Goal: Task Accomplishment & Management: Manage account settings

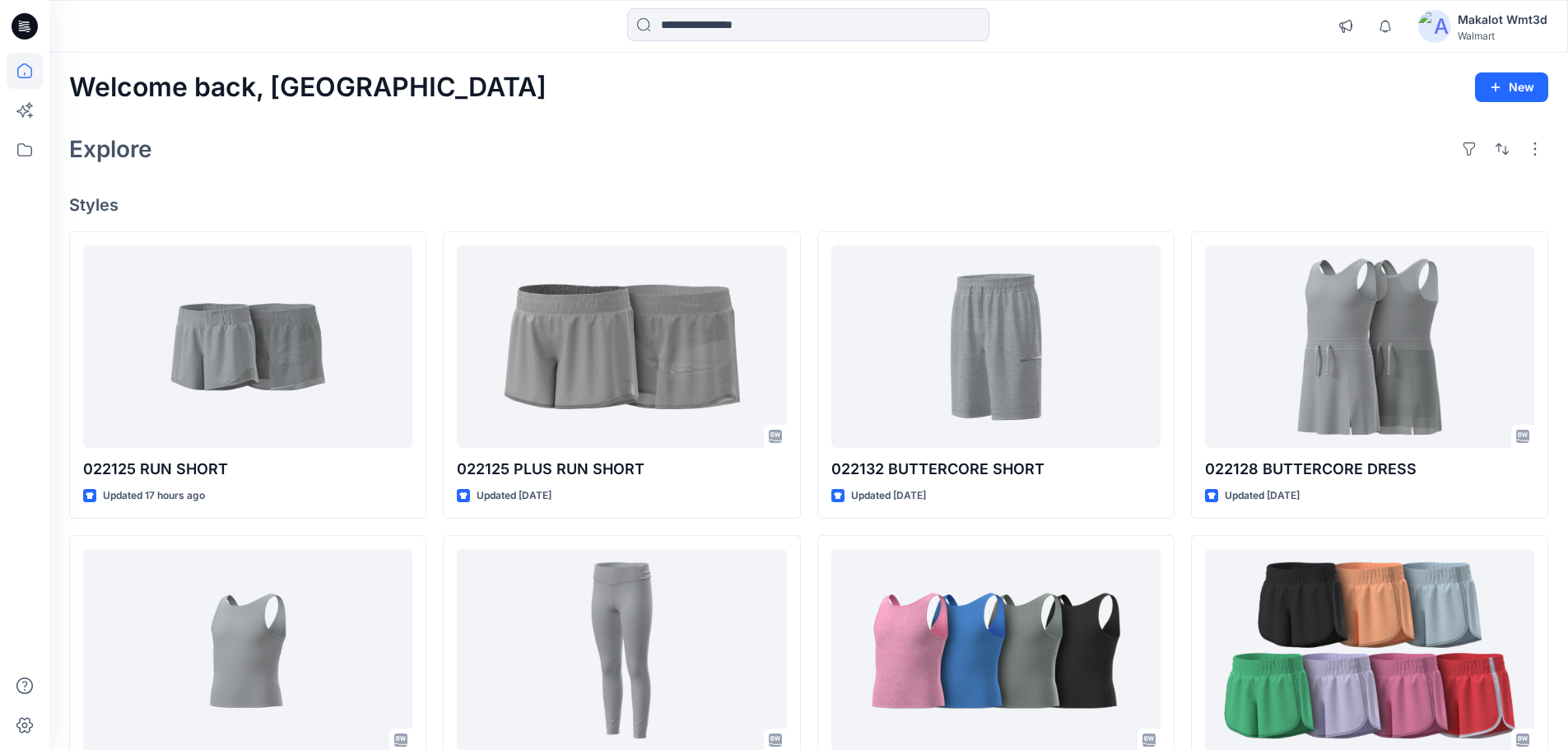
click at [670, 173] on div "Welcome back, Makalot New Explore Styles 022125 RUN SHORT Updated 17 hours ago …" at bounding box center [809, 629] width 1519 height 1153
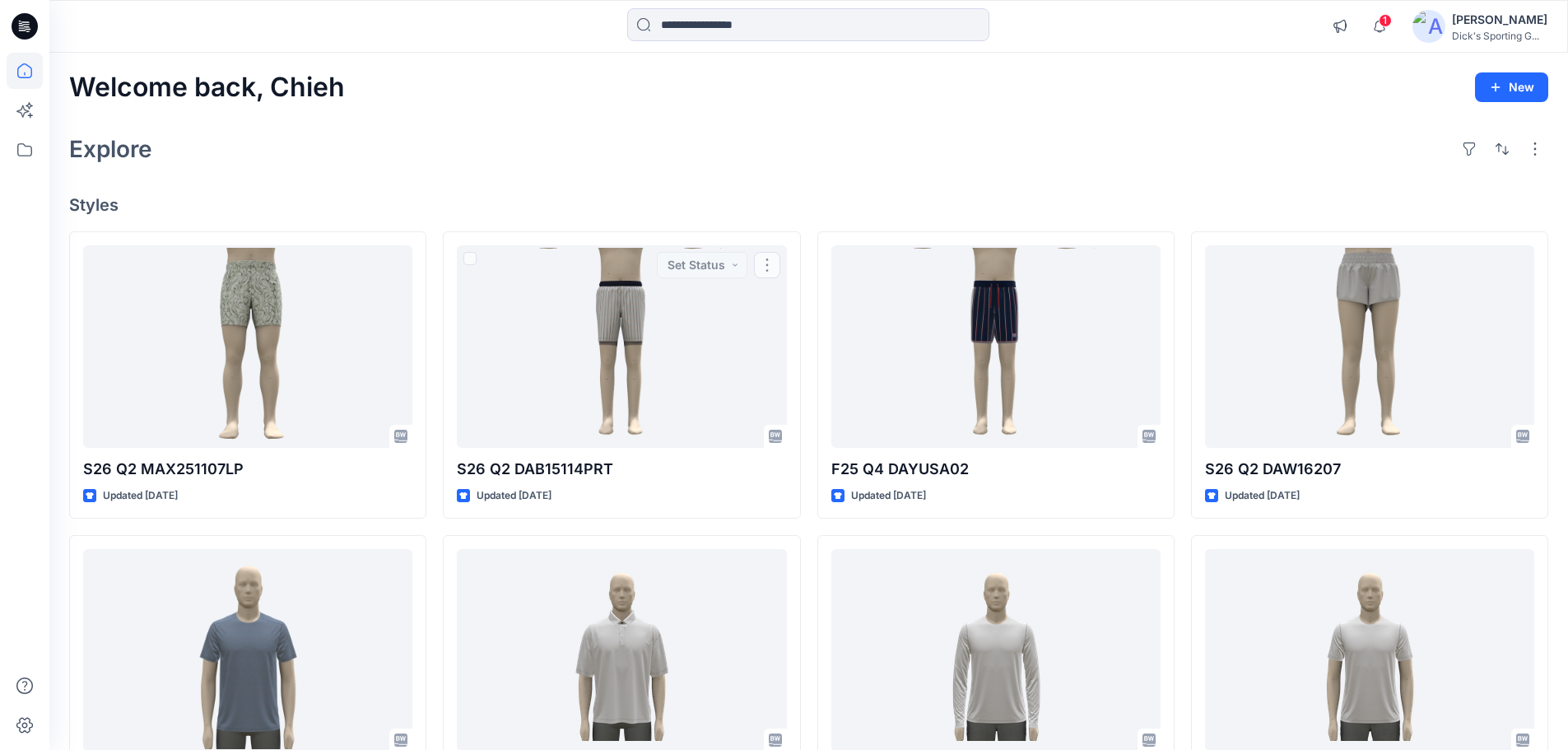
click at [596, 167] on div "Explore" at bounding box center [809, 148] width 1479 height 40
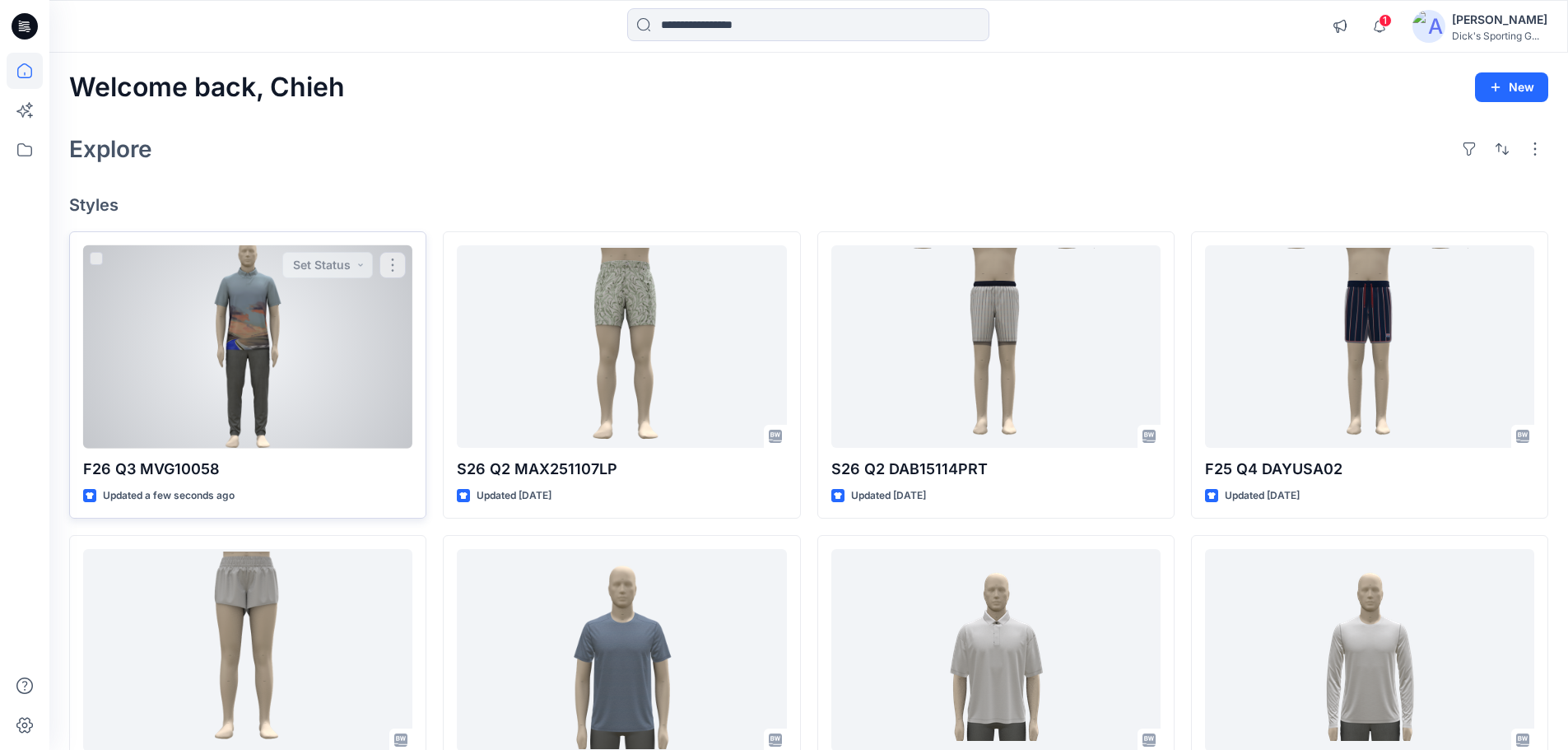
click at [345, 351] on div at bounding box center [248, 347] width 330 height 203
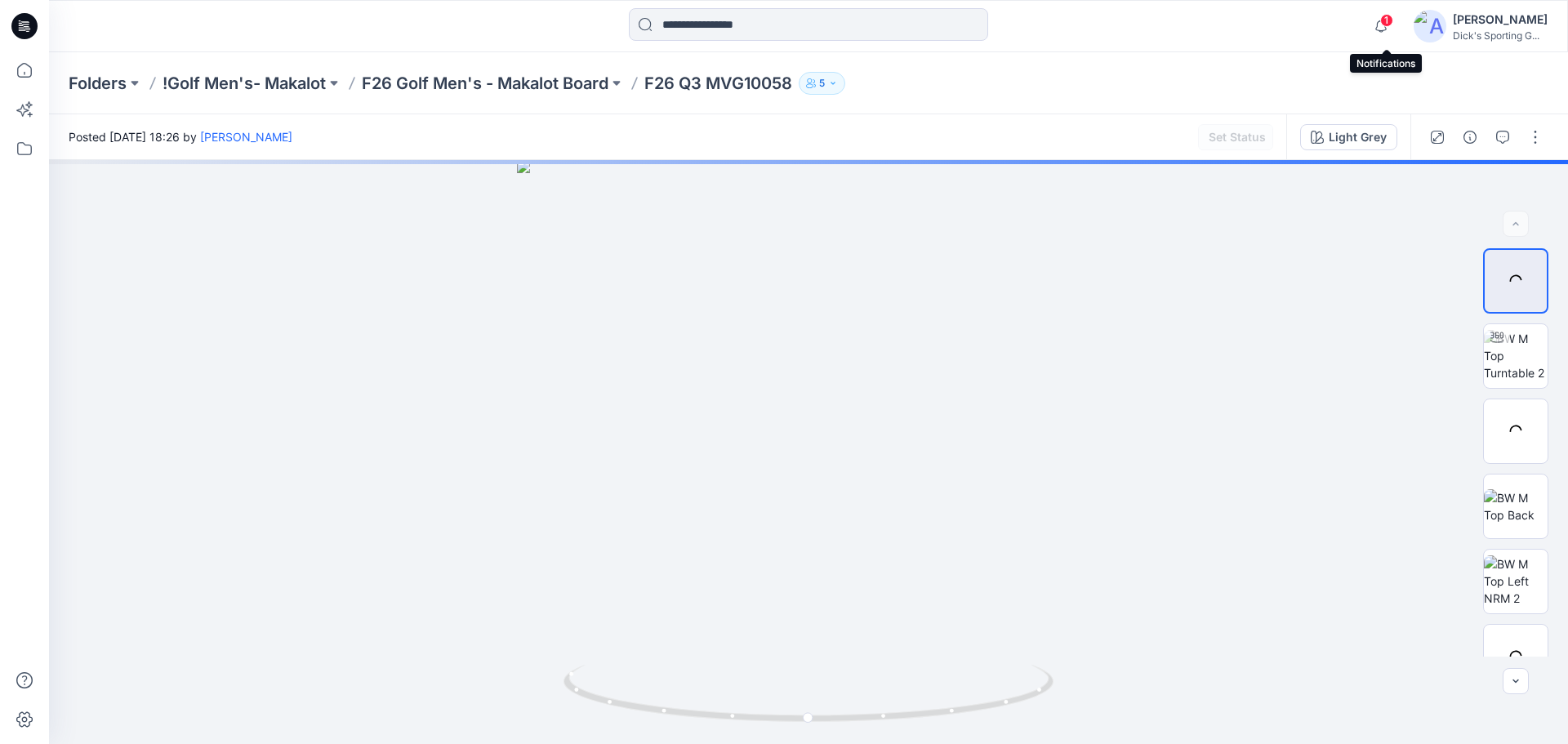
click at [1392, 20] on span "1" at bounding box center [1386, 21] width 13 height 13
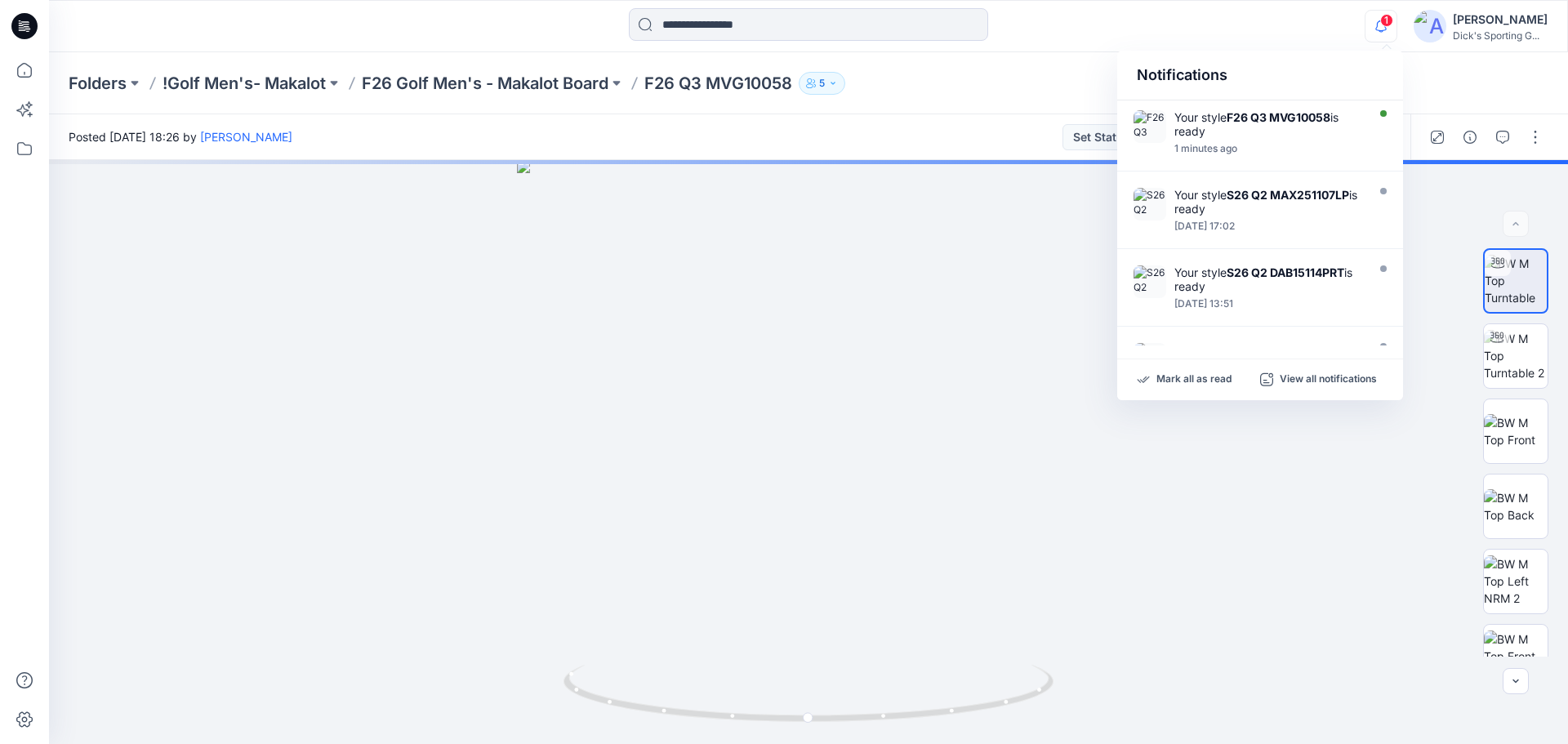
click at [1392, 20] on span "1" at bounding box center [1386, 21] width 13 height 13
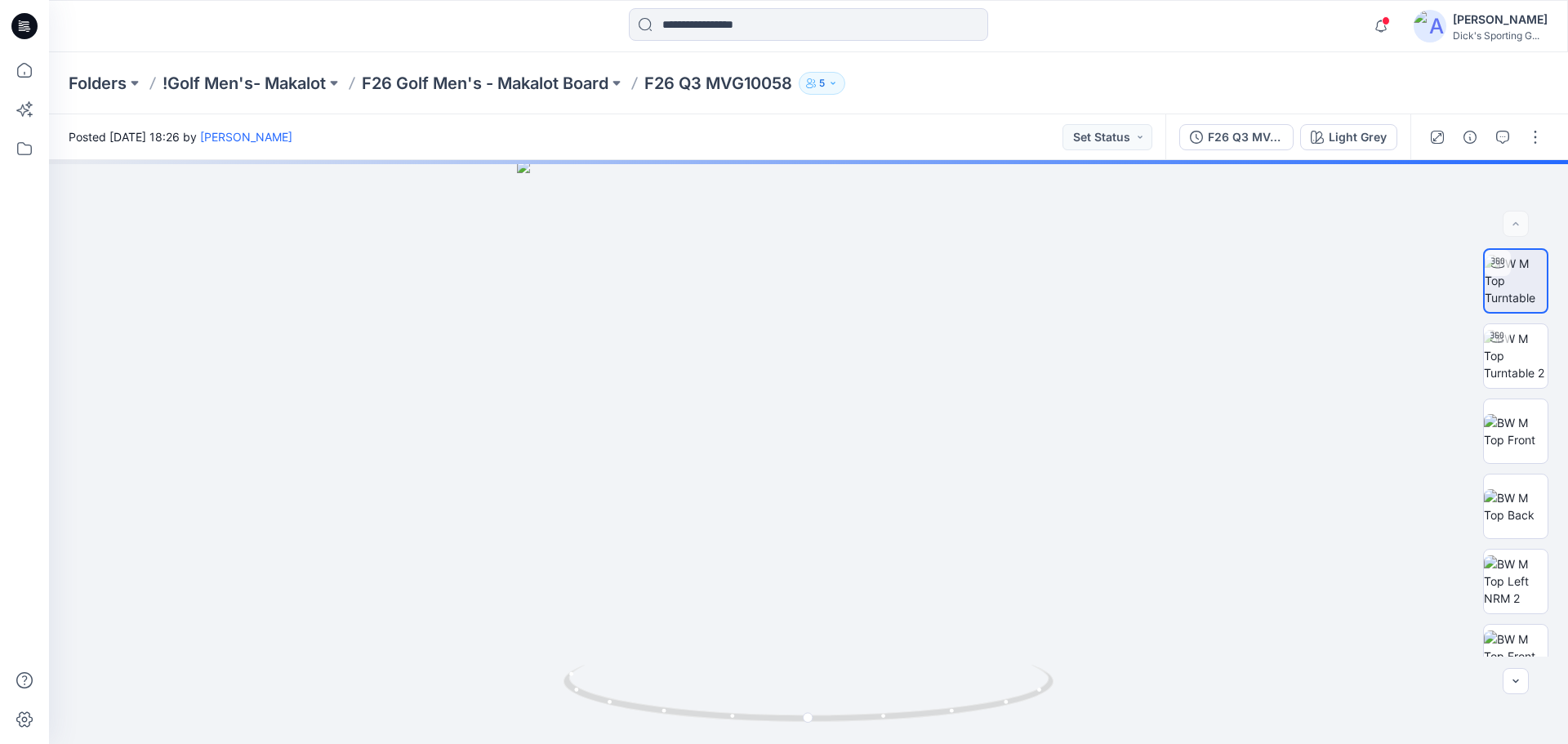
click at [1390, 20] on span at bounding box center [1385, 20] width 9 height 9
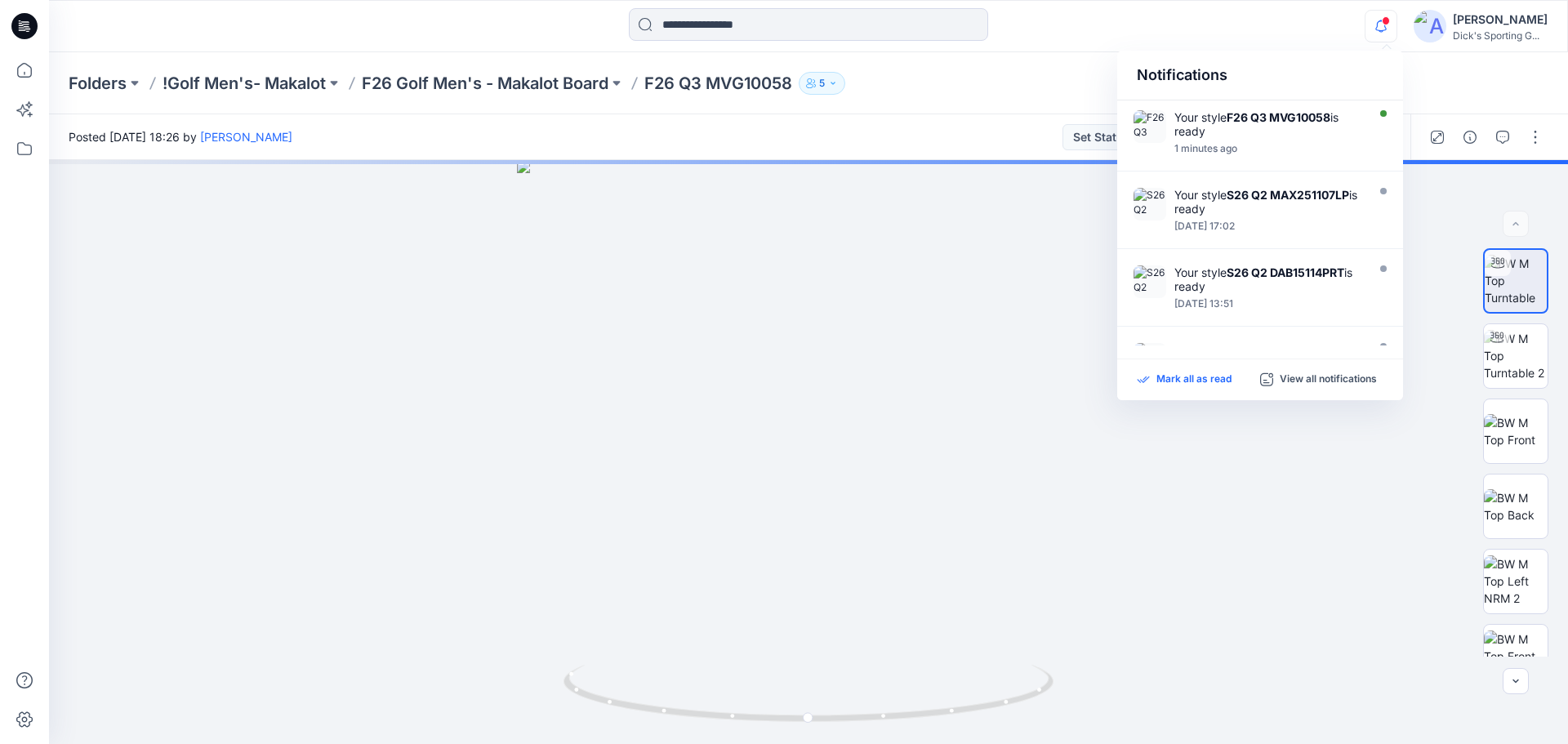
click at [1172, 384] on p "Mark all as read" at bounding box center [1193, 379] width 76 height 14
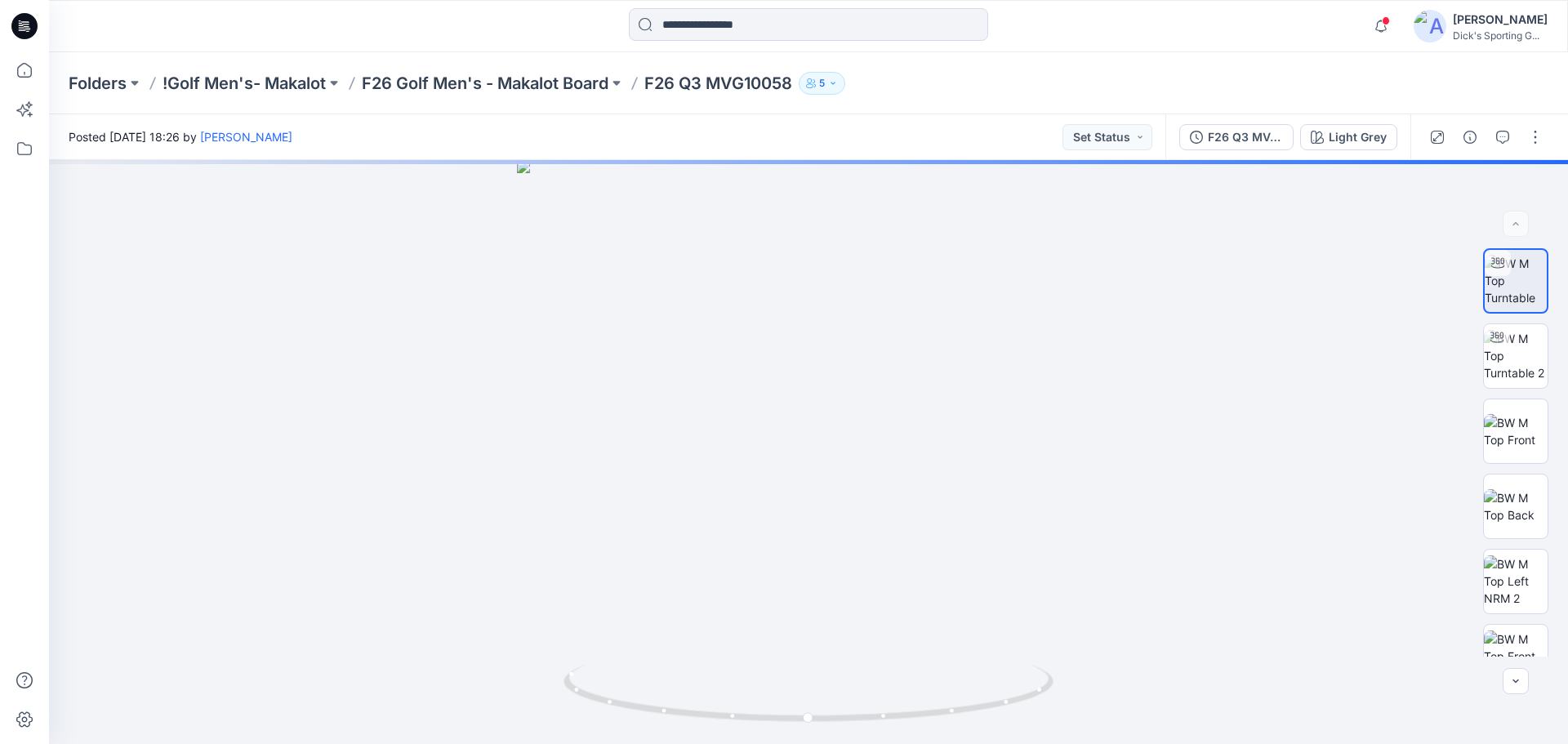
click at [1456, 96] on div "Folders !Golf Men's- Makalot F26 Golf Men's - Makalot Board F26 Q3 MVG10058 5" at bounding box center [808, 83] width 1518 height 62
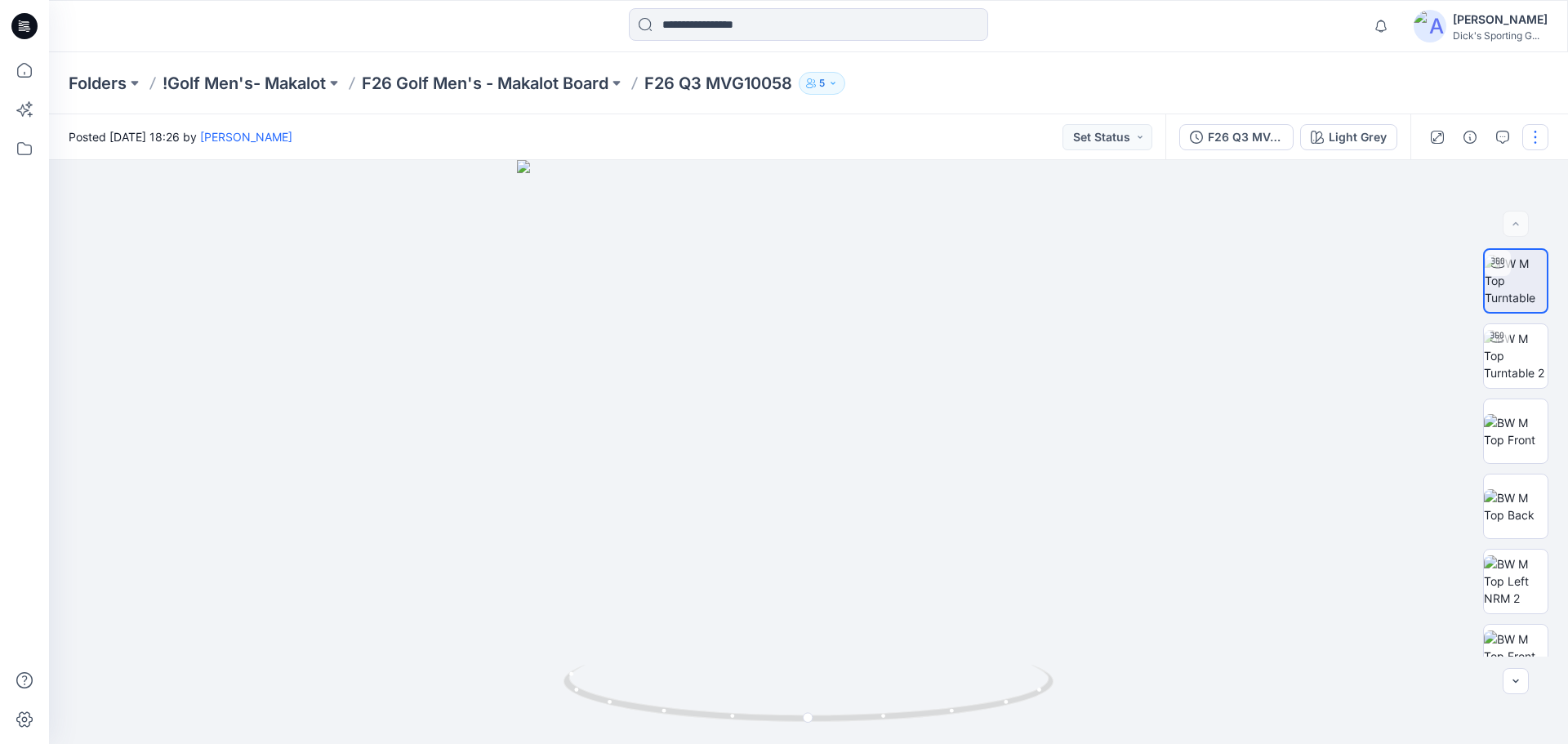
click at [1532, 147] on button "button" at bounding box center [1535, 137] width 26 height 26
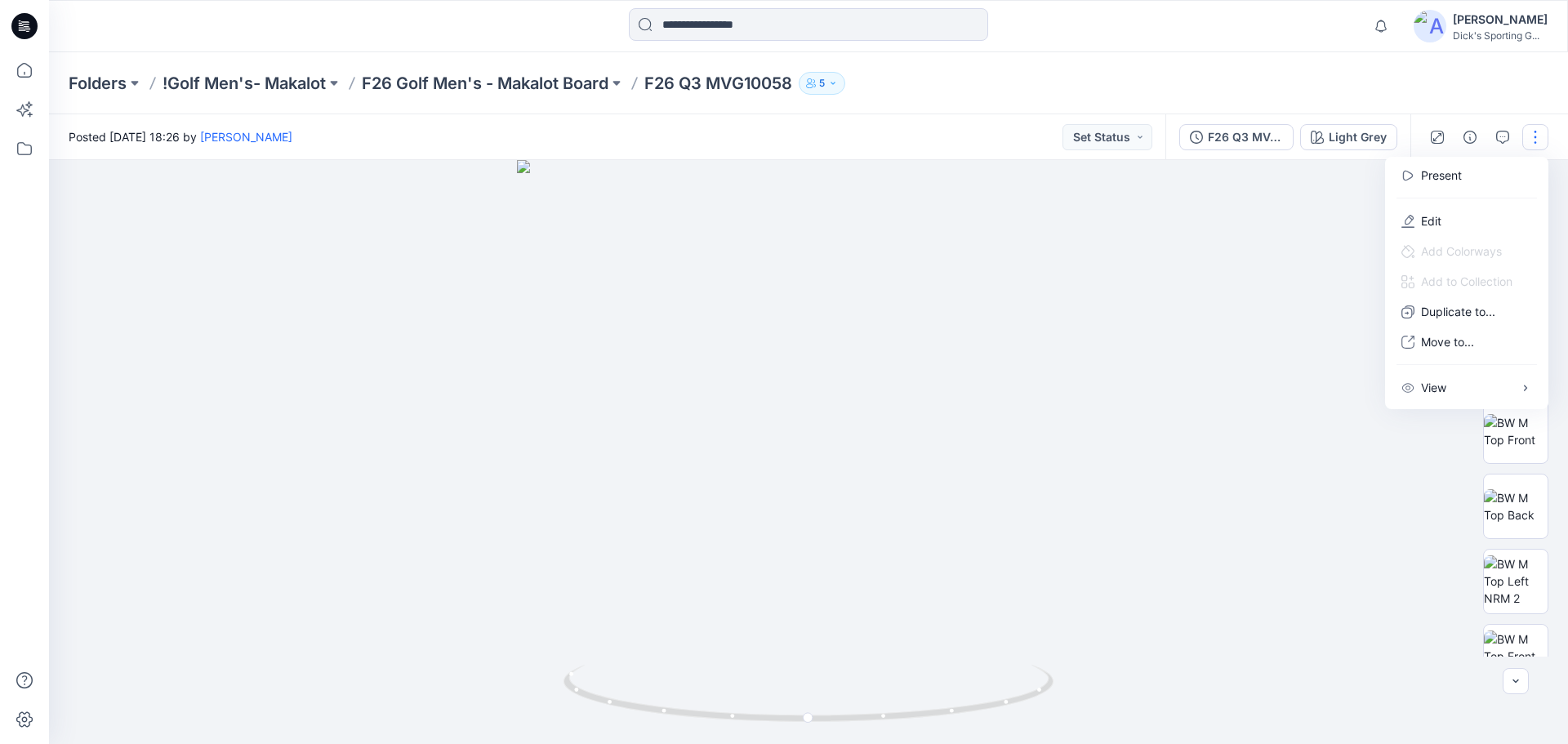
click at [1484, 96] on div "Folders !Golf Men's- Makalot F26 Golf Men's - Makalot Board F26 Q3 MVG10058 5" at bounding box center [808, 83] width 1518 height 62
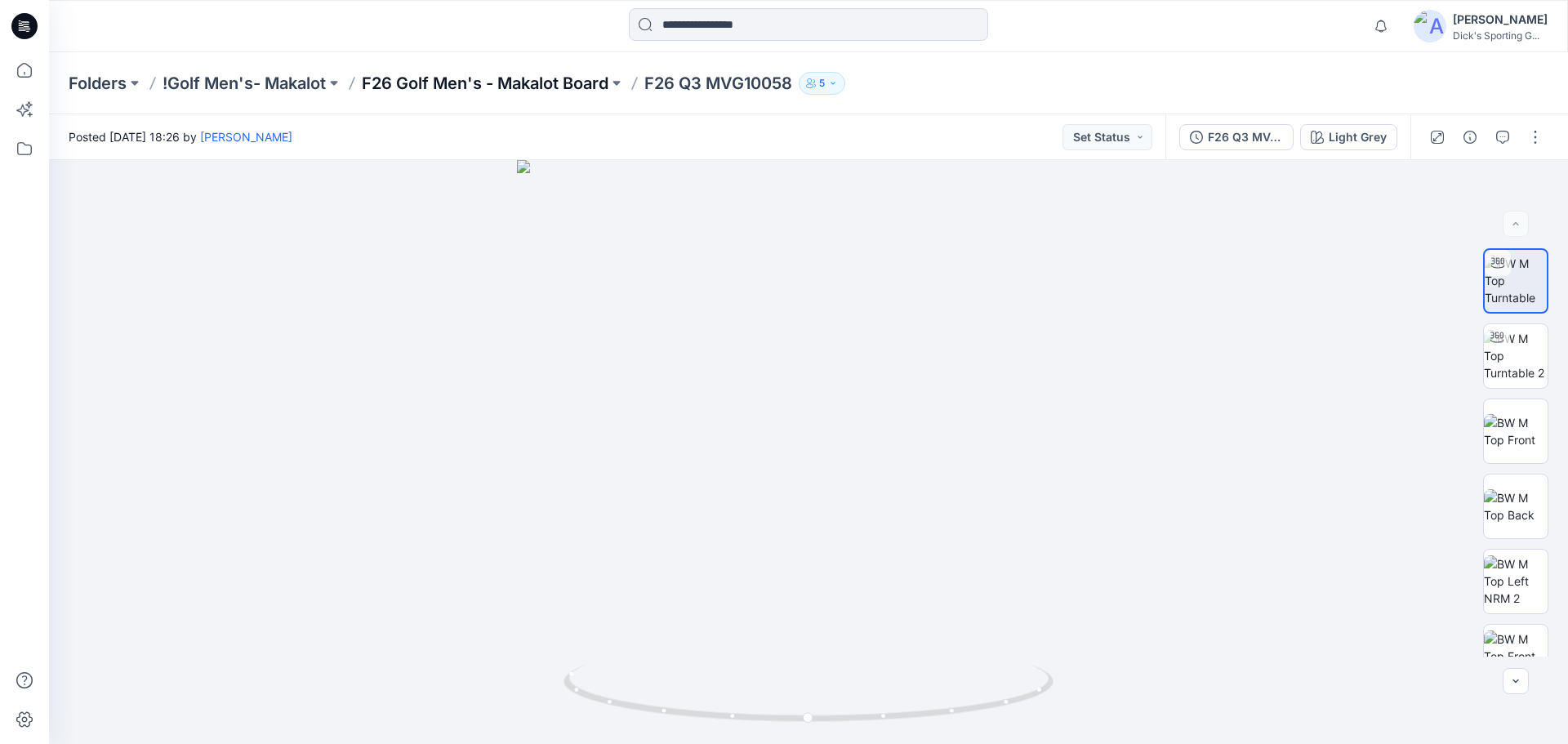
click at [539, 90] on p "F26 Golf Men's - Makalot Board" at bounding box center [485, 83] width 247 height 23
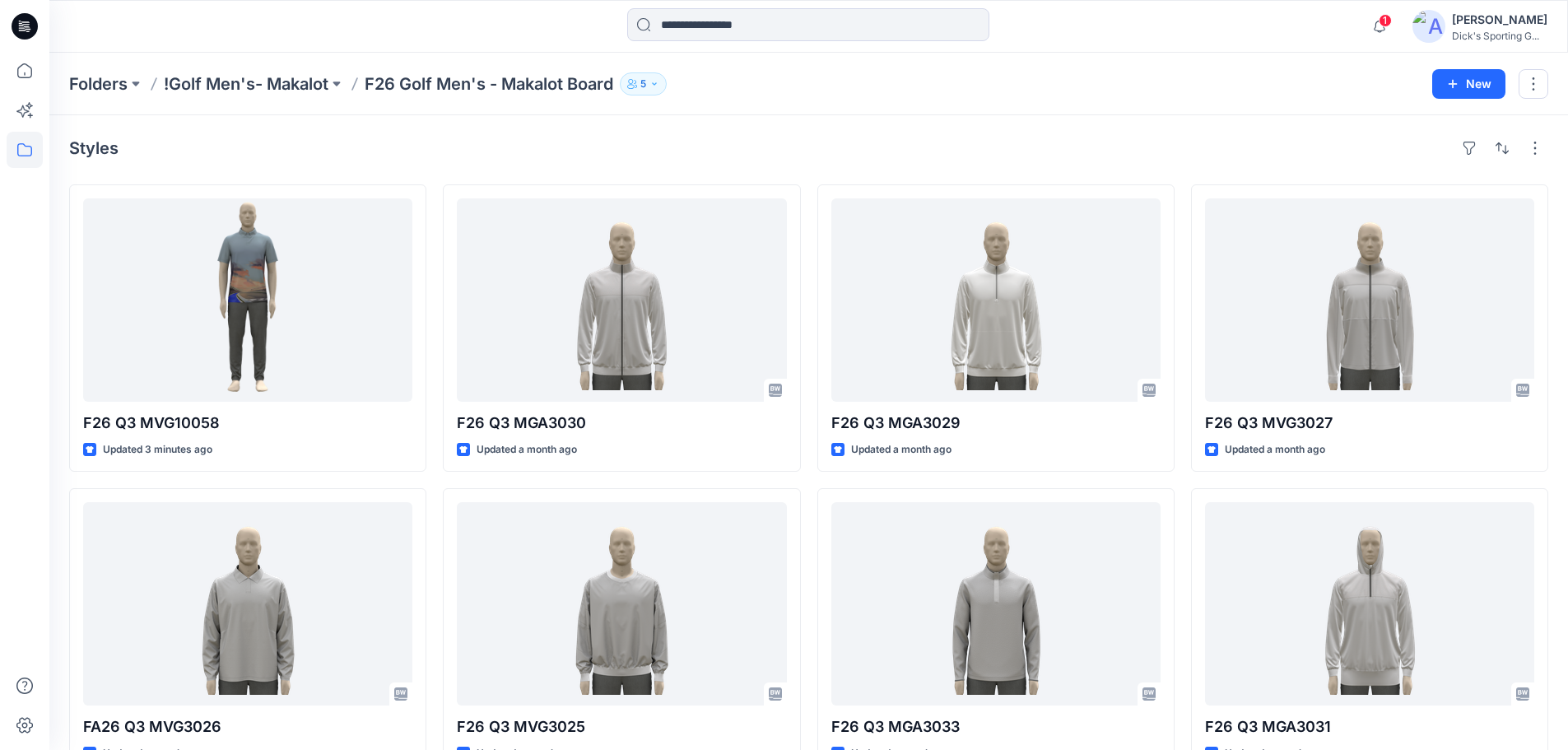
click at [474, 141] on div "Styles" at bounding box center [809, 147] width 1479 height 26
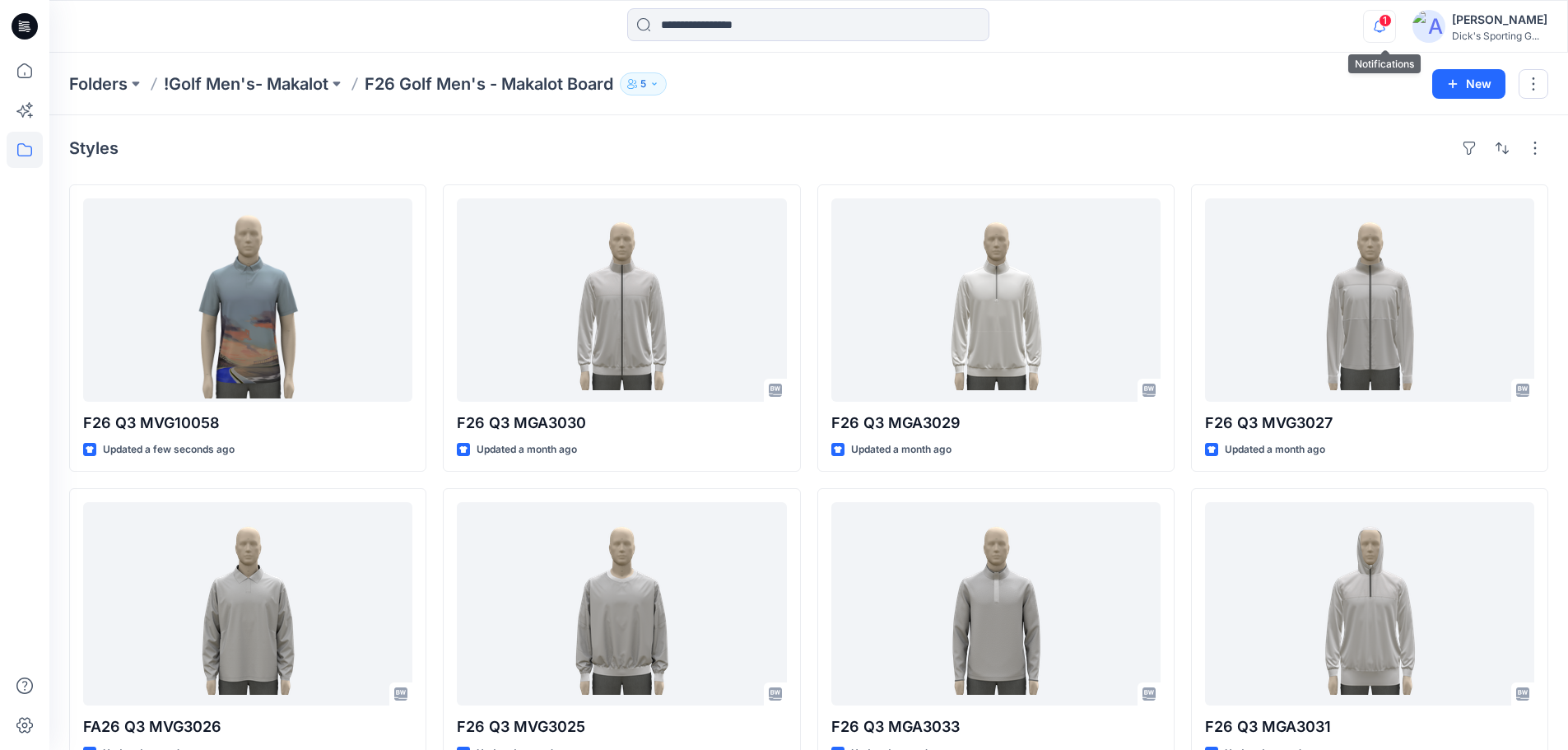
click at [1387, 35] on icon "button" at bounding box center [1379, 26] width 31 height 33
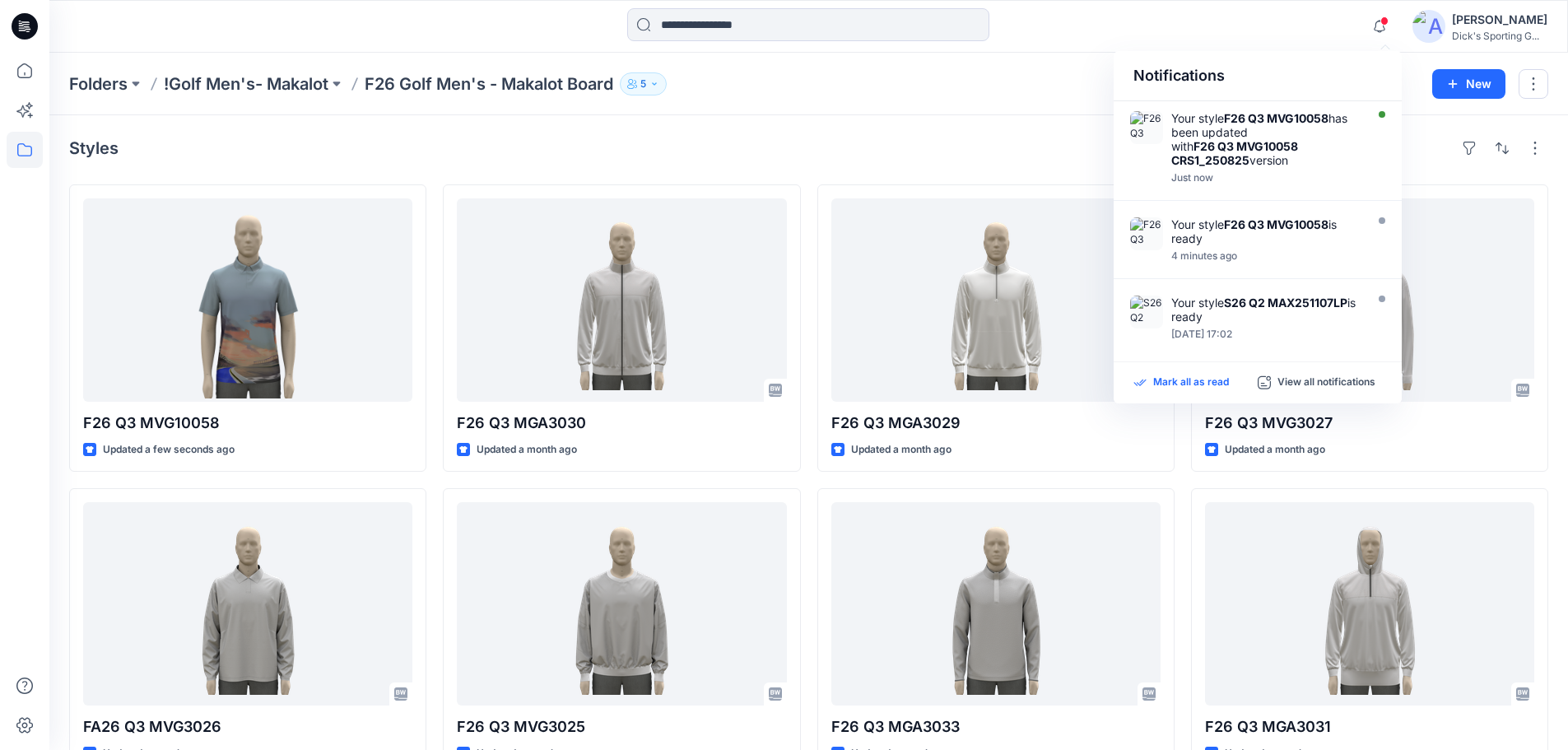
click at [1180, 383] on p "Mark all as read" at bounding box center [1190, 382] width 76 height 14
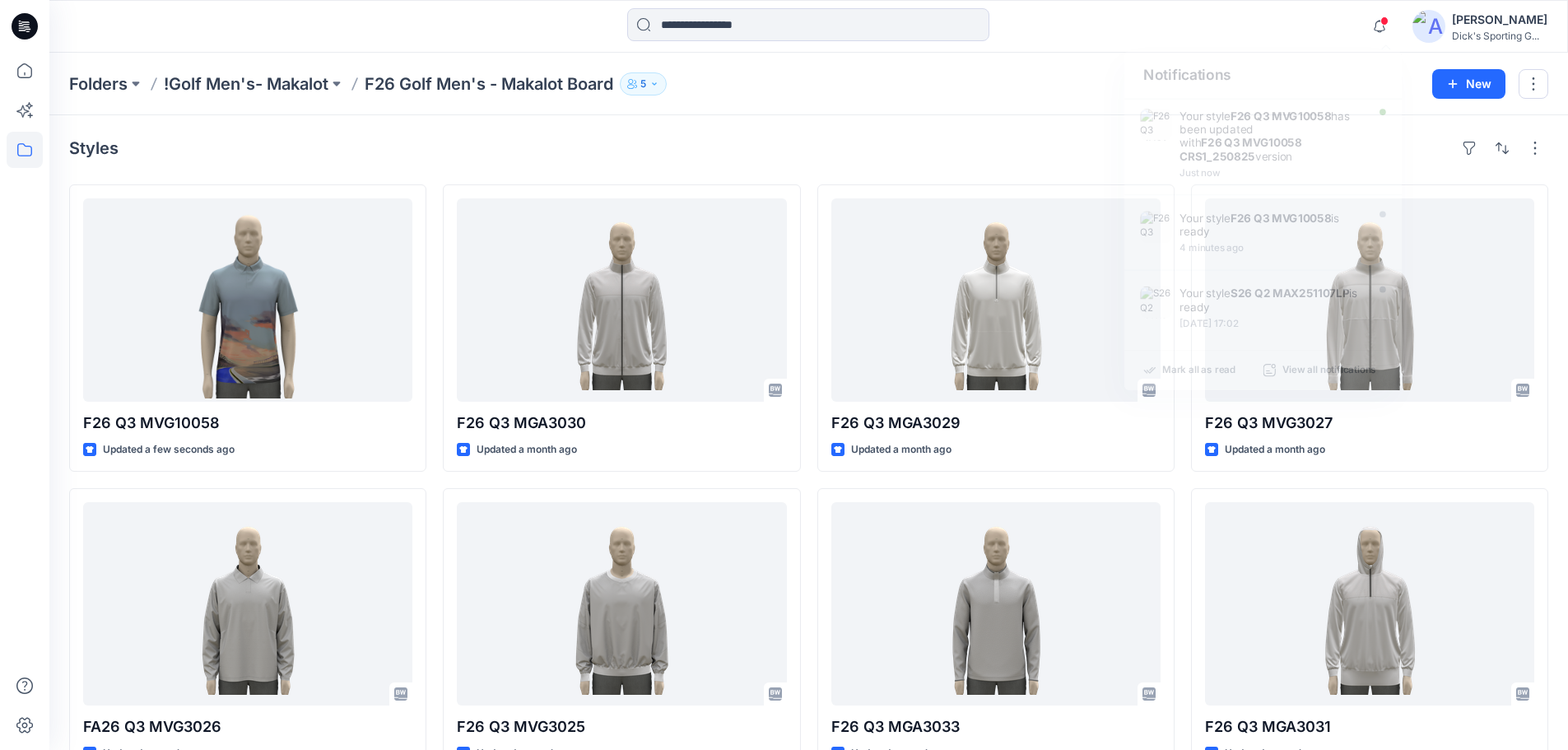
click at [1048, 118] on div "Styles F26 Q3 MVG10058 Updated a few seconds ago FA26 Q3 MVG3026 Updated a mont…" at bounding box center [809, 455] width 1519 height 680
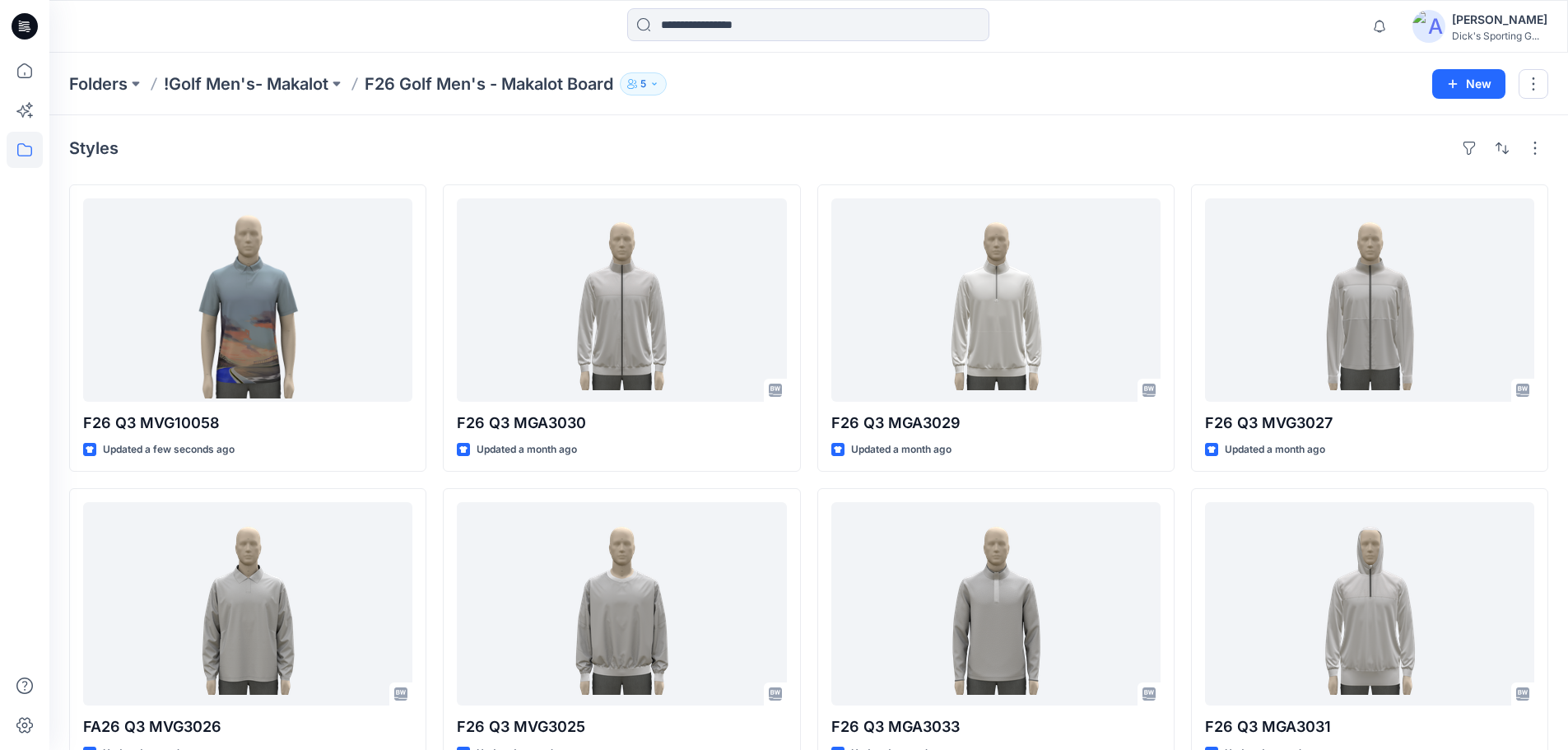
click at [901, 132] on div "Styles F26 Q3 MVG10058 Updated a few seconds ago FA26 Q3 MVG3026 Updated a mont…" at bounding box center [809, 455] width 1519 height 680
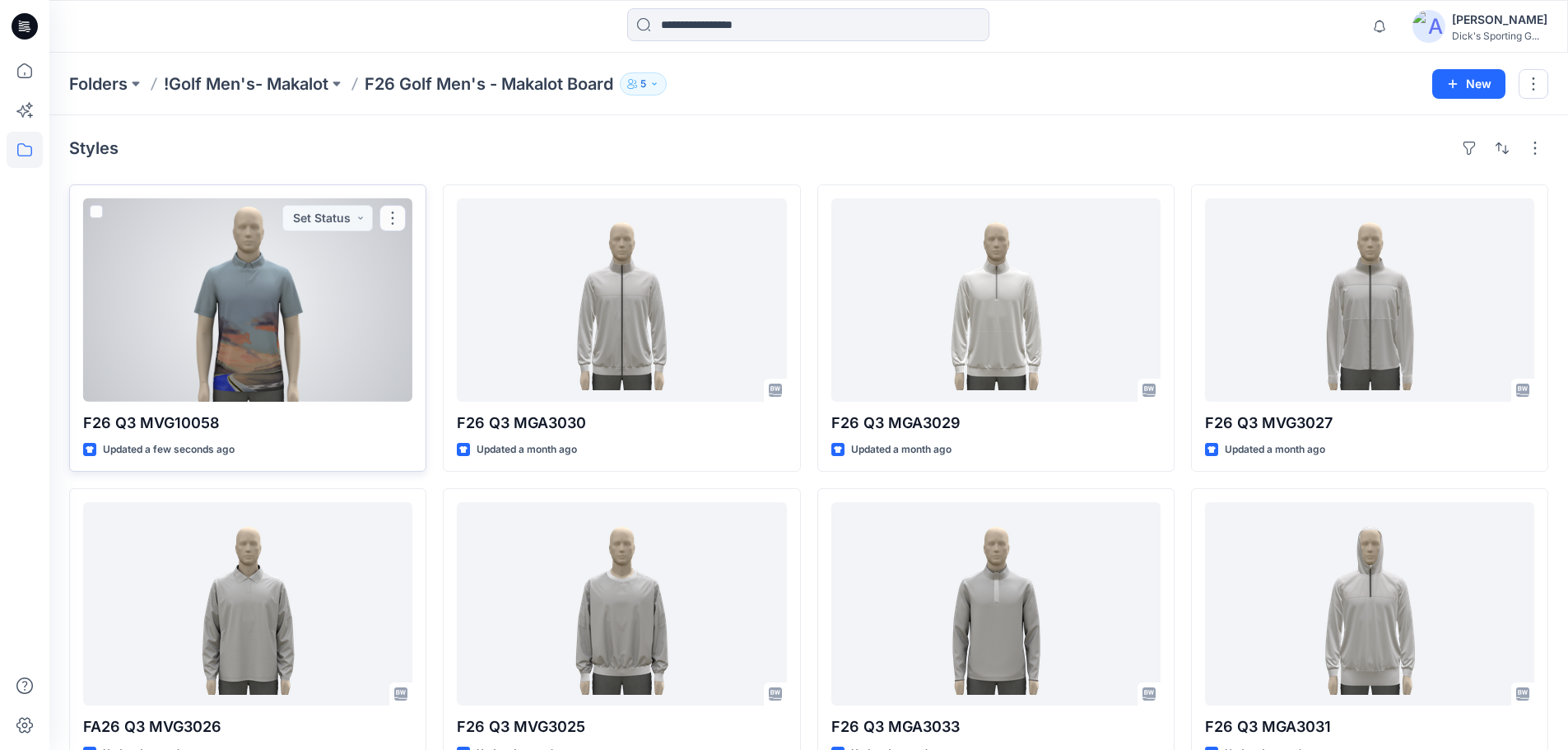
click at [211, 308] on div at bounding box center [248, 300] width 330 height 203
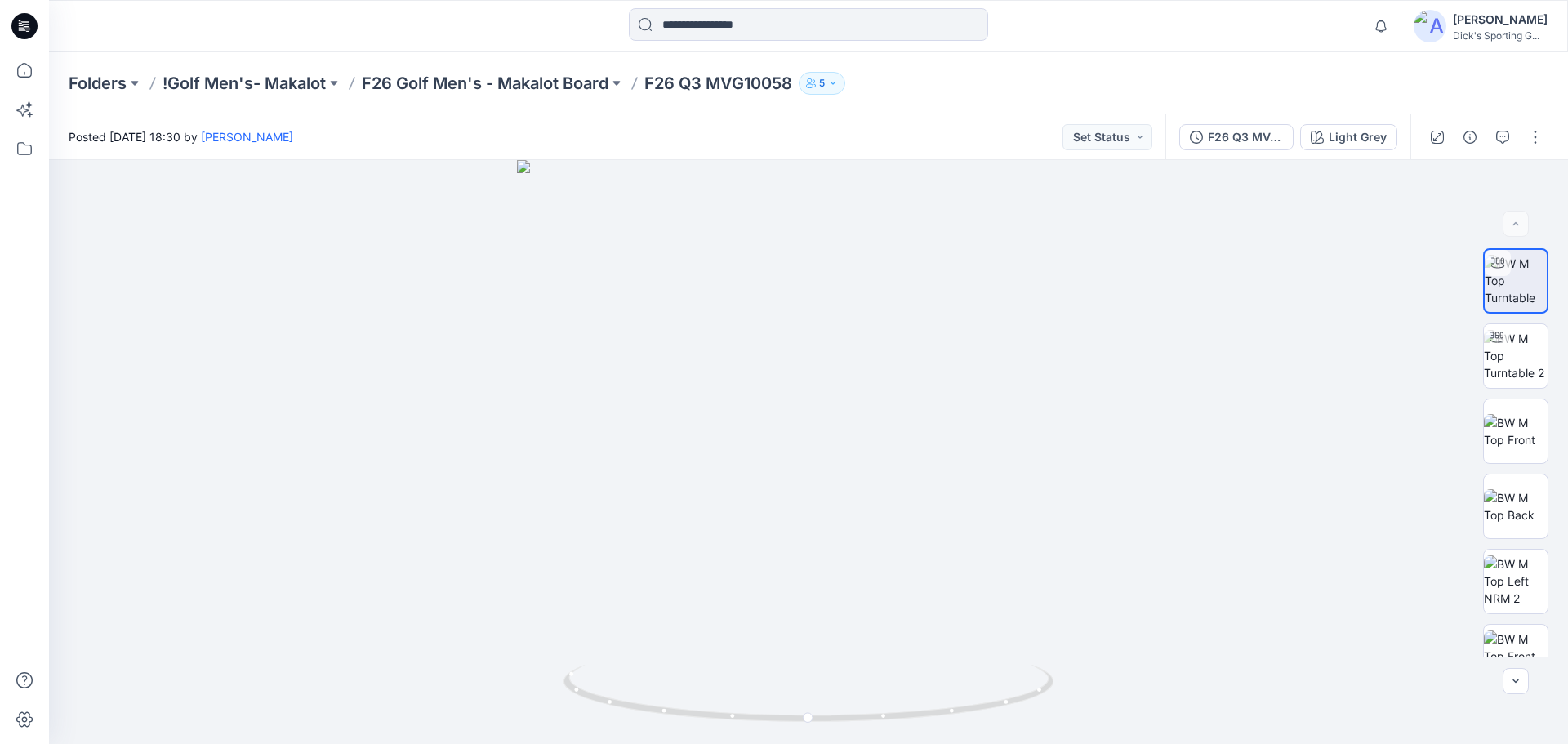
click at [726, 142] on div "Posted Tuesday, August 26, 2025 18:30 by Chieh Hung Set Status" at bounding box center [606, 137] width 1116 height 45
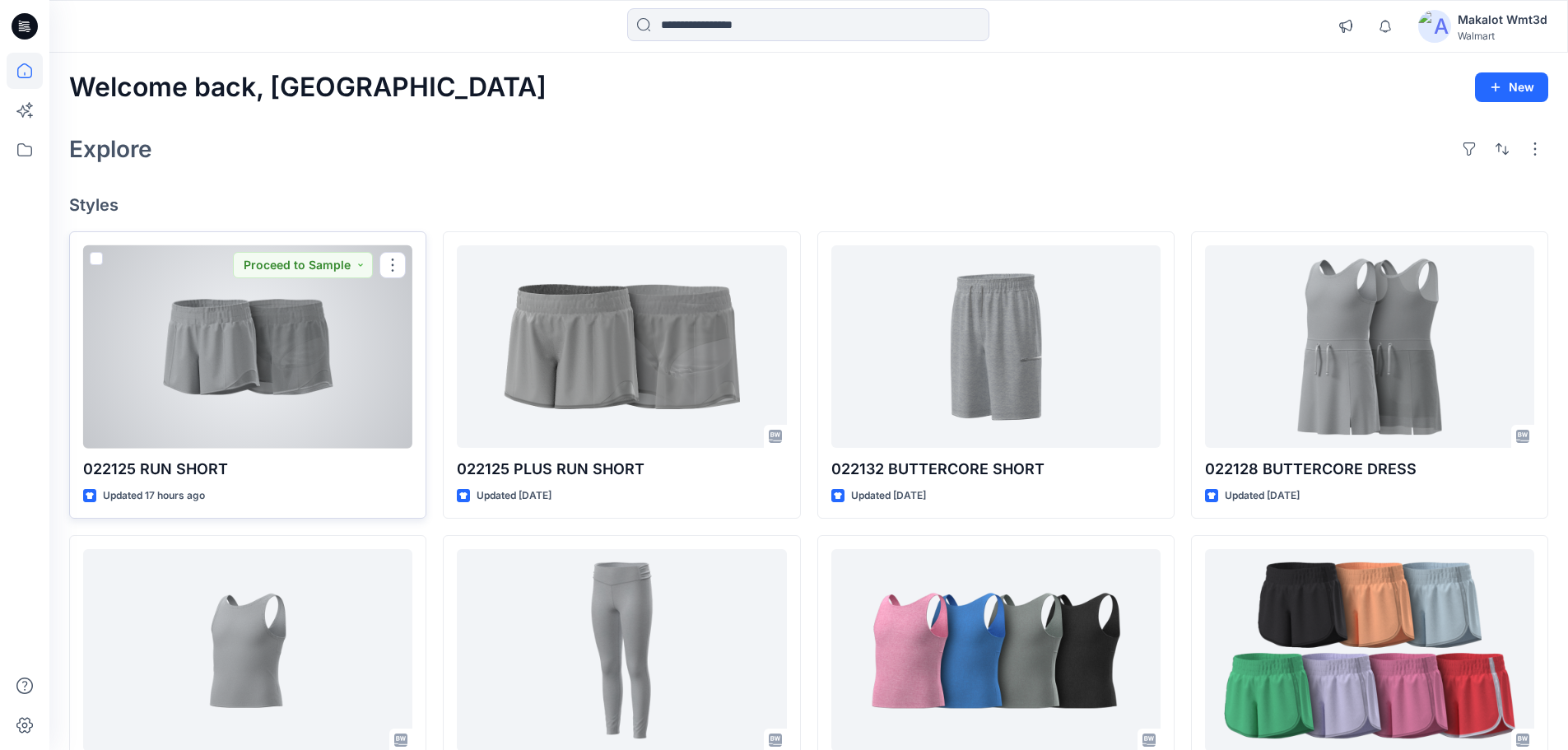
click at [307, 337] on div at bounding box center [248, 347] width 330 height 203
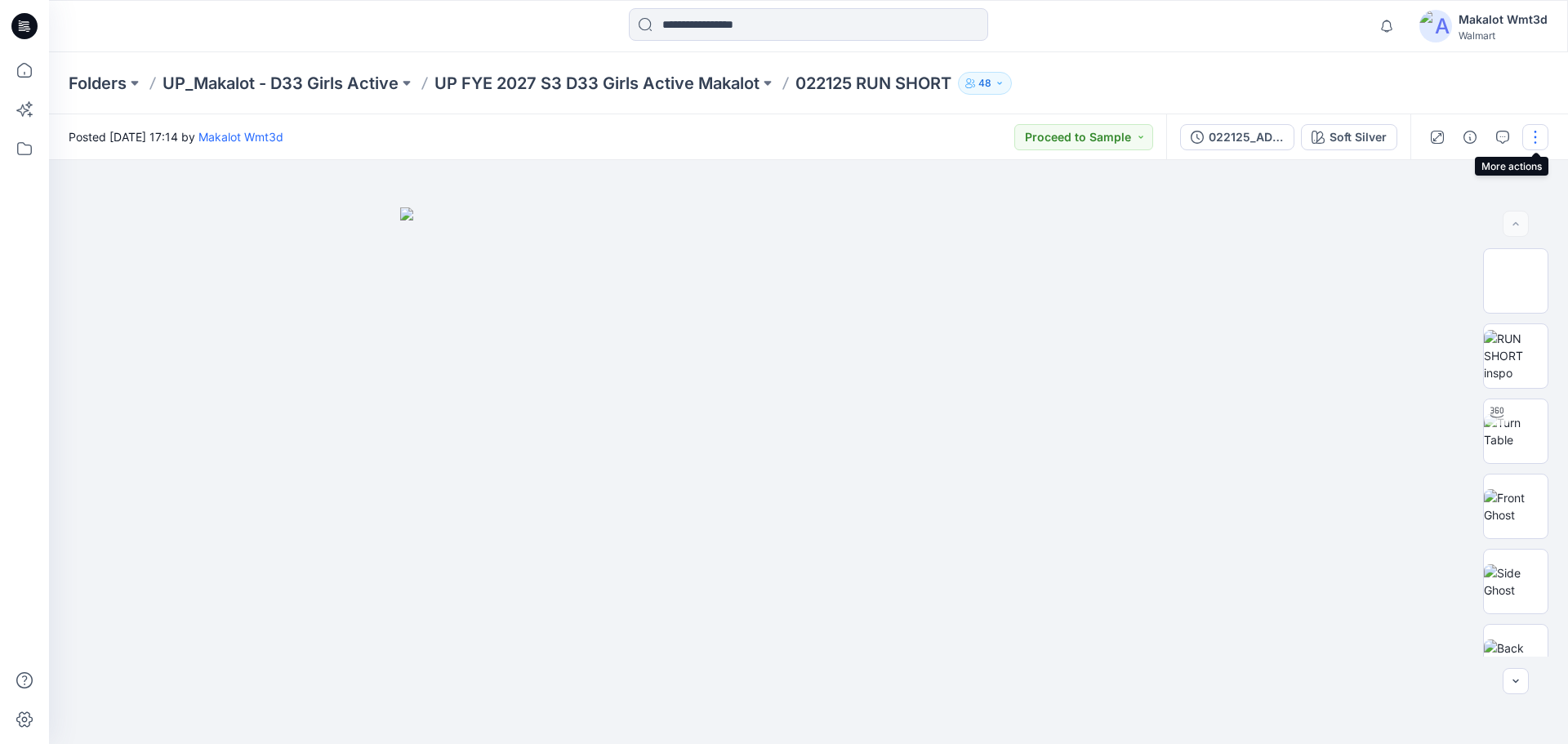
click at [1538, 137] on button "button" at bounding box center [1535, 137] width 26 height 26
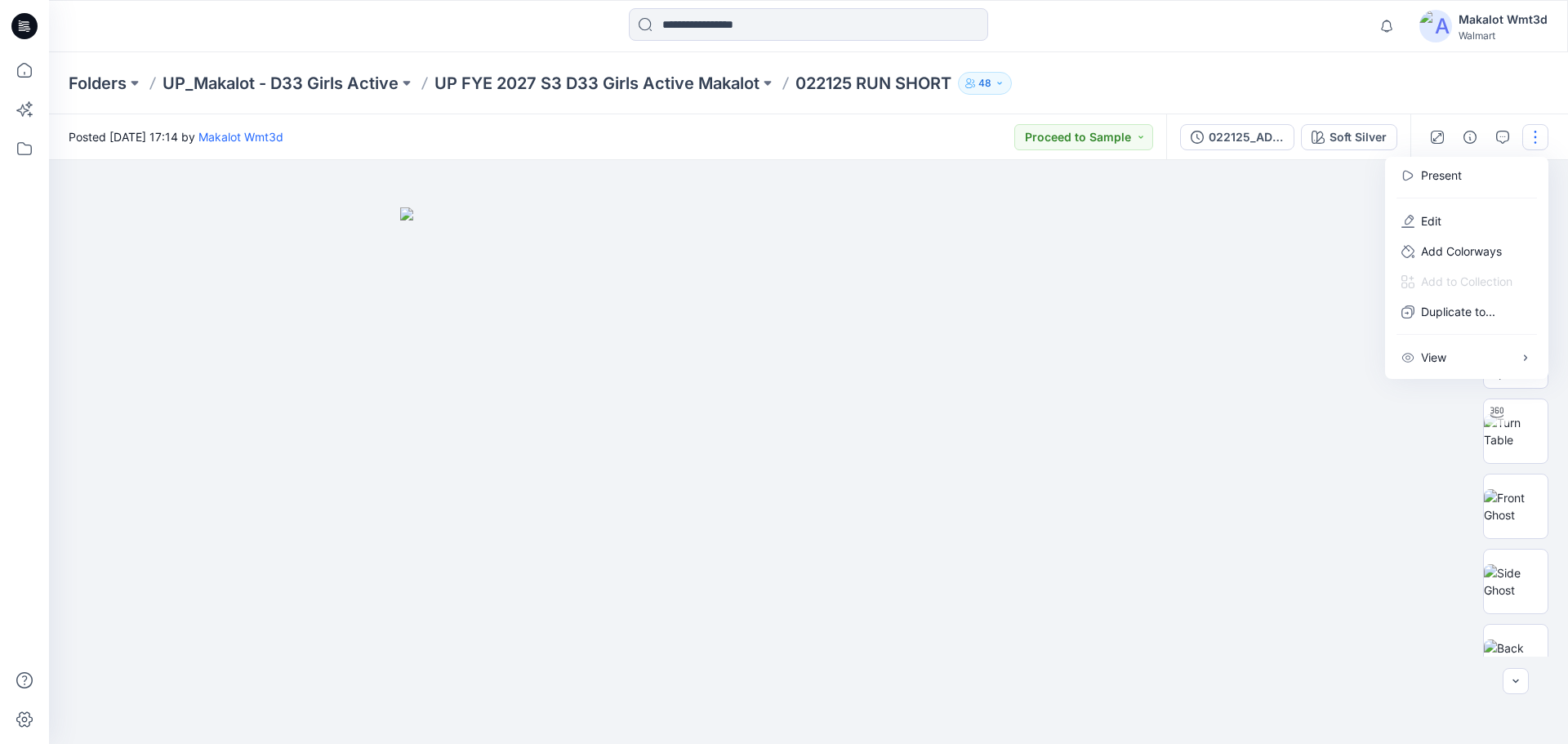
click at [1415, 77] on div "Folders UP_Makalot - D33 Girls Active UP FYE 2027 S3 D33 Girls Active Makalot 0…" at bounding box center [745, 83] width 1352 height 23
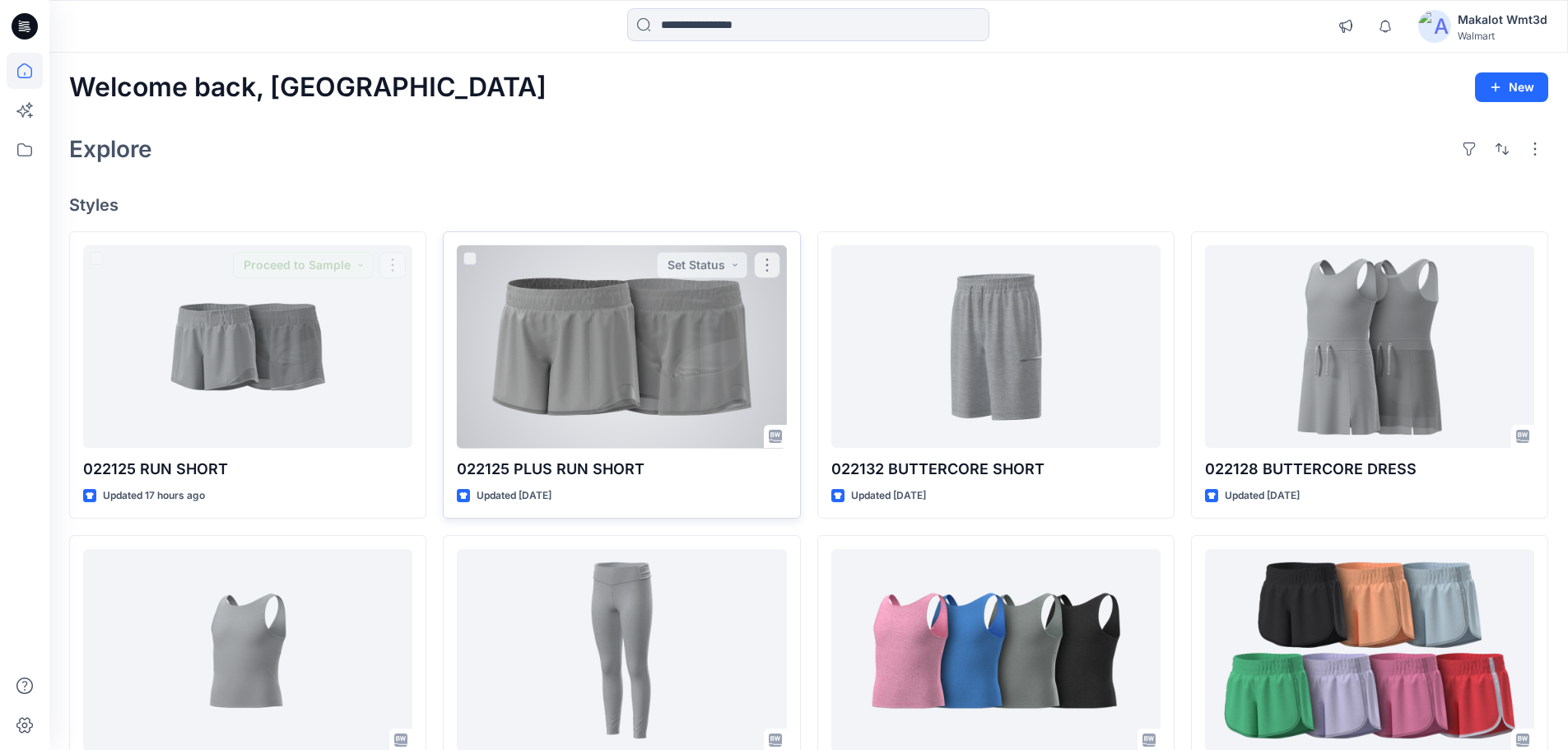
click at [654, 351] on div at bounding box center [622, 347] width 330 height 203
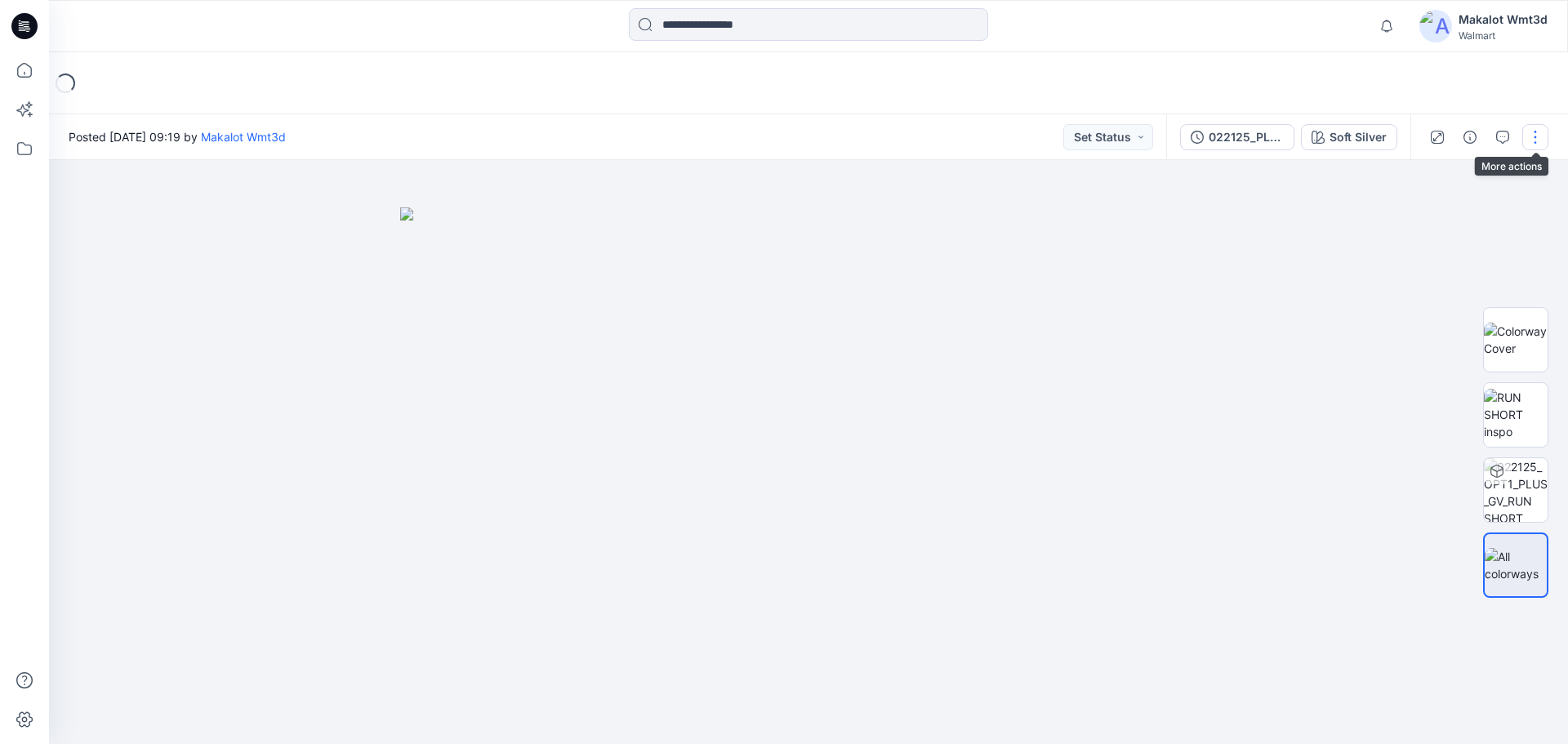
click at [1537, 143] on button "button" at bounding box center [1535, 137] width 26 height 26
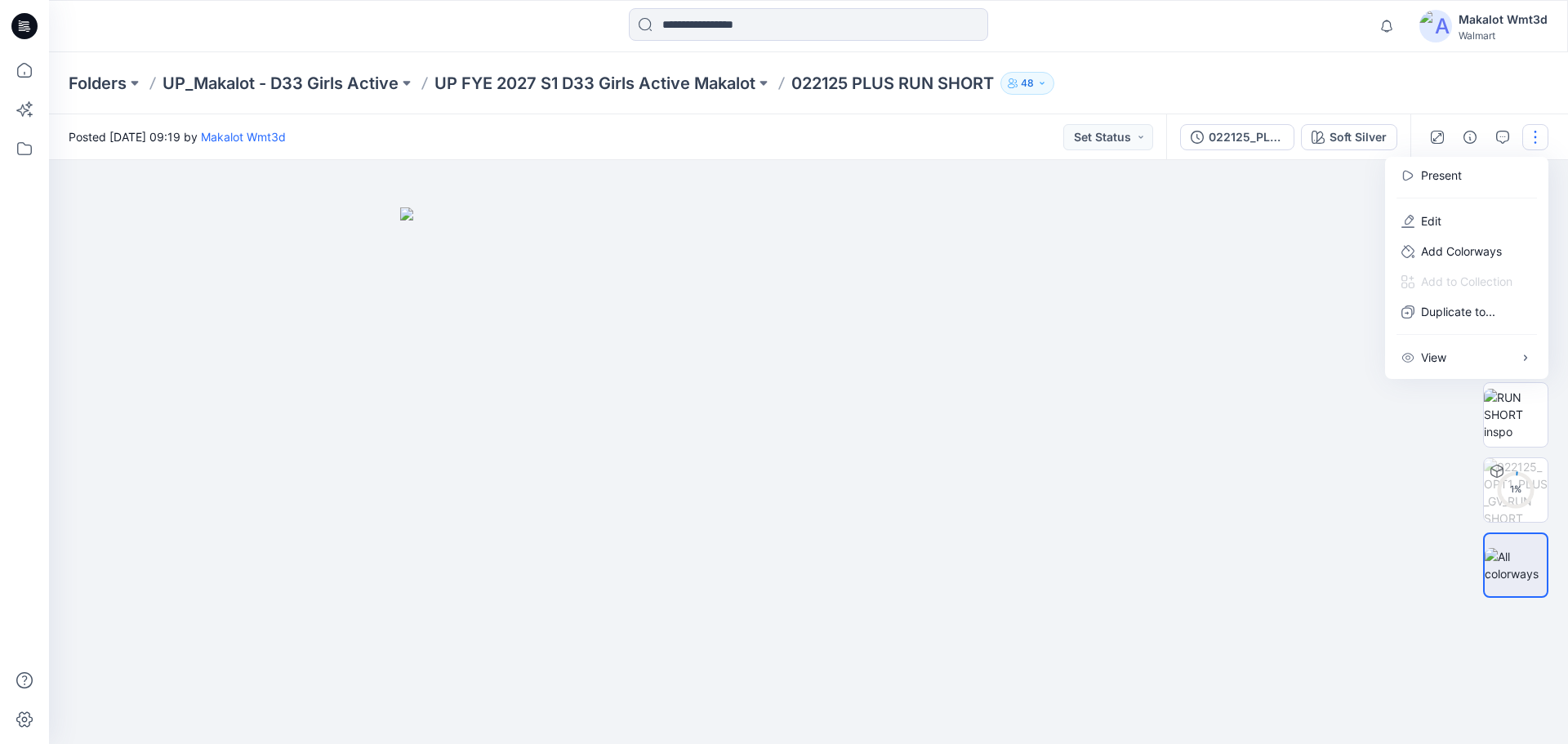
click at [1486, 81] on div "Folders UP_Makalot - D33 Girls Active UP FYE 2027 S1 D33 Girls Active Makalot 0…" at bounding box center [808, 83] width 1518 height 62
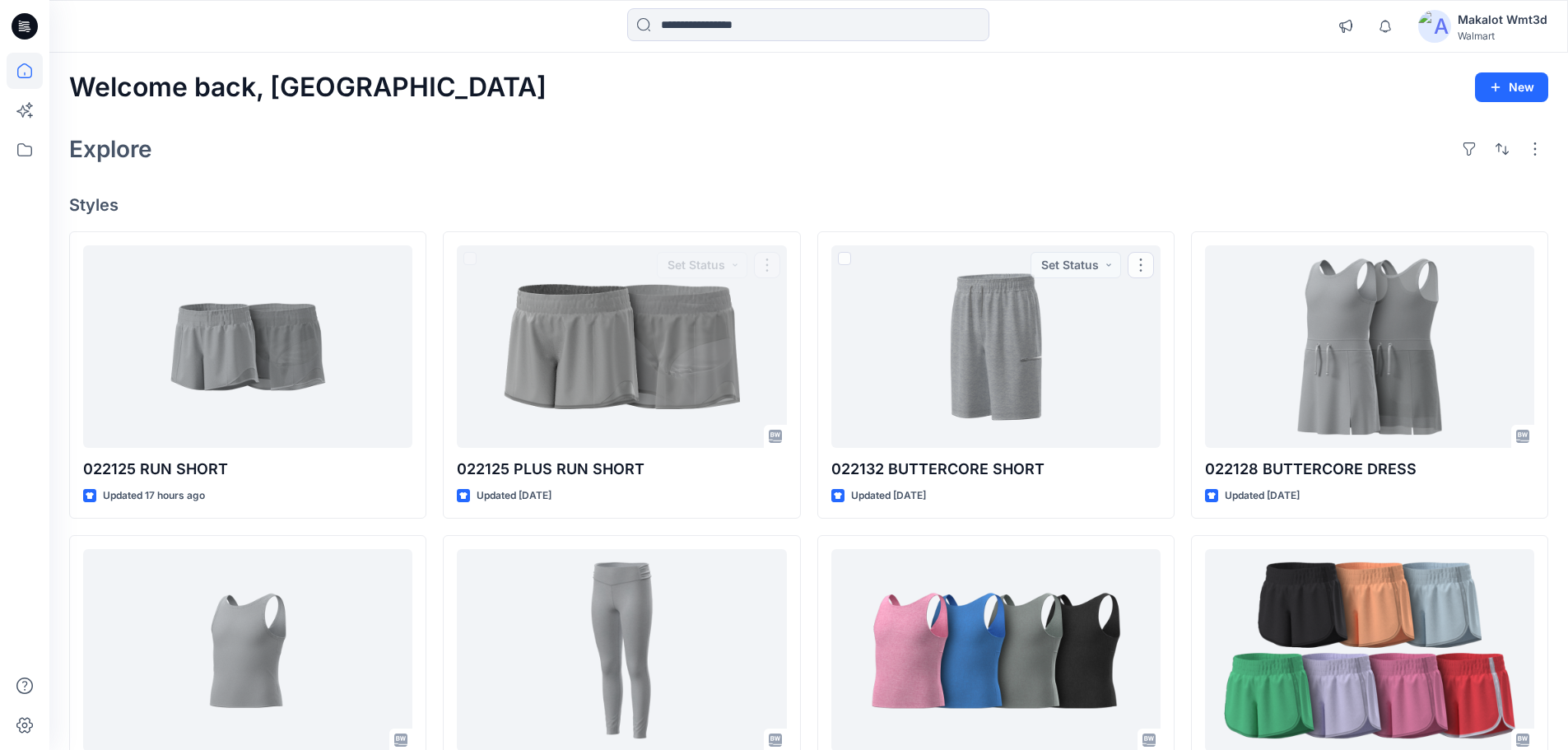
click at [588, 132] on div "Explore" at bounding box center [809, 148] width 1479 height 40
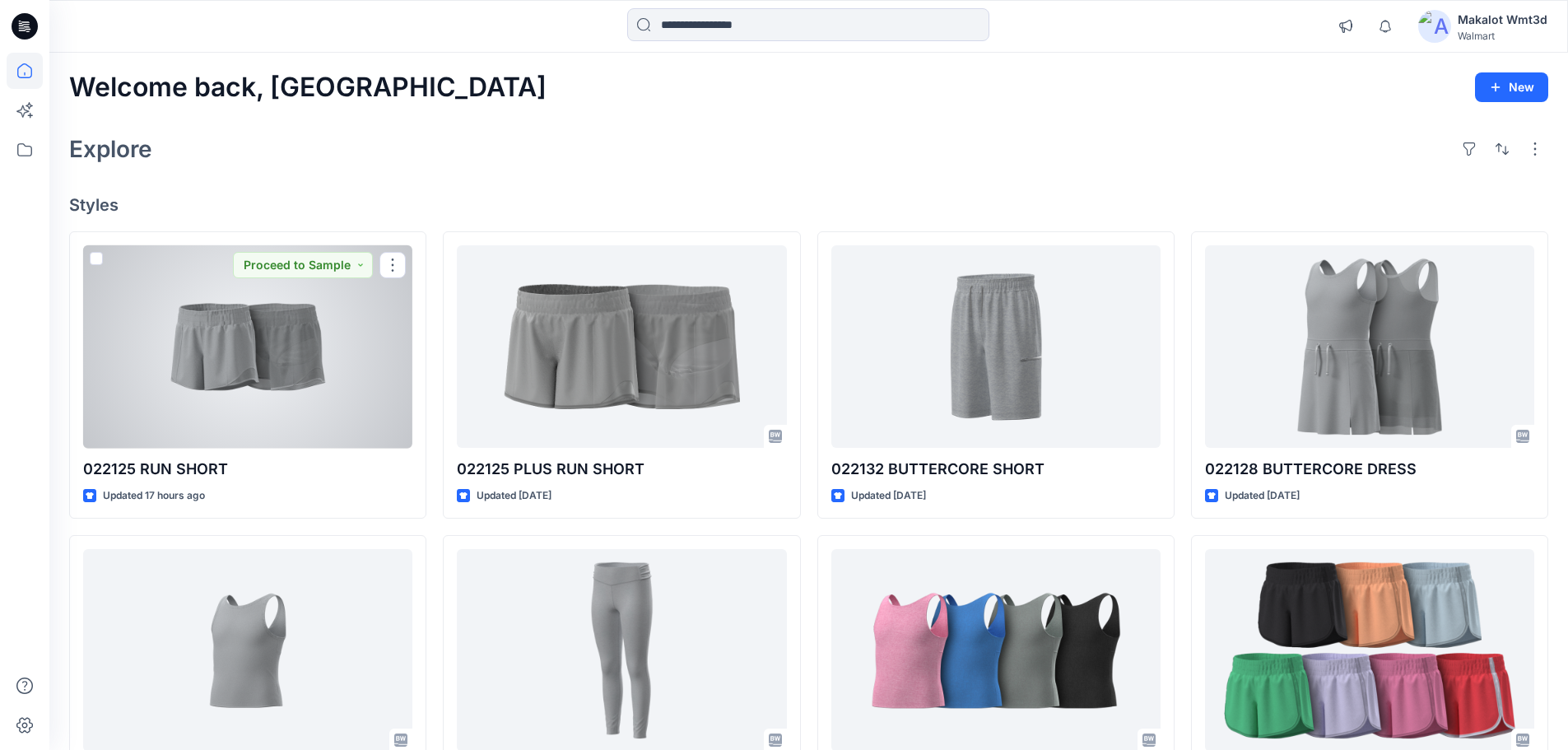
click at [208, 361] on div at bounding box center [248, 347] width 330 height 203
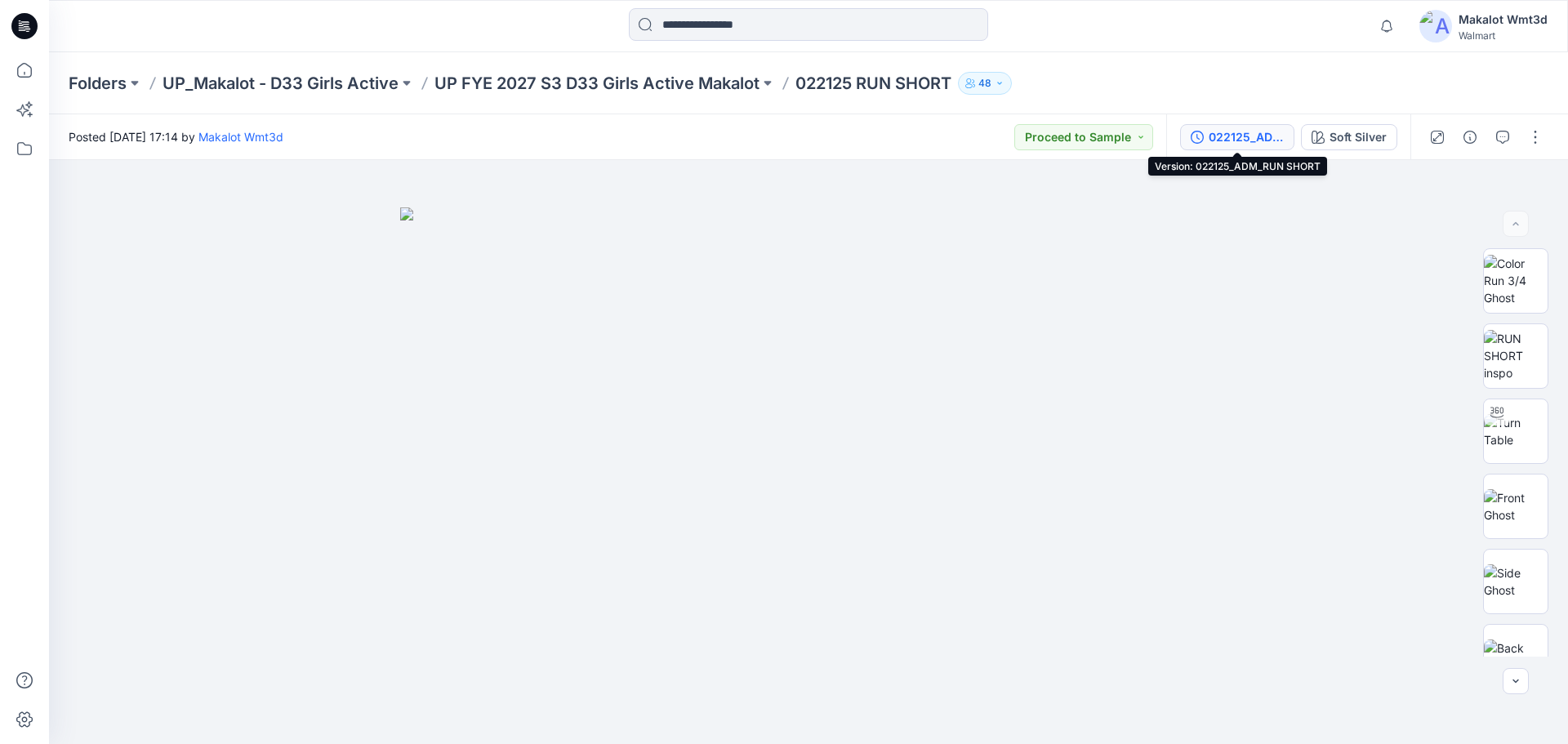
click at [1236, 142] on div "022125_ADM_RUN SHORT" at bounding box center [1246, 137] width 76 height 18
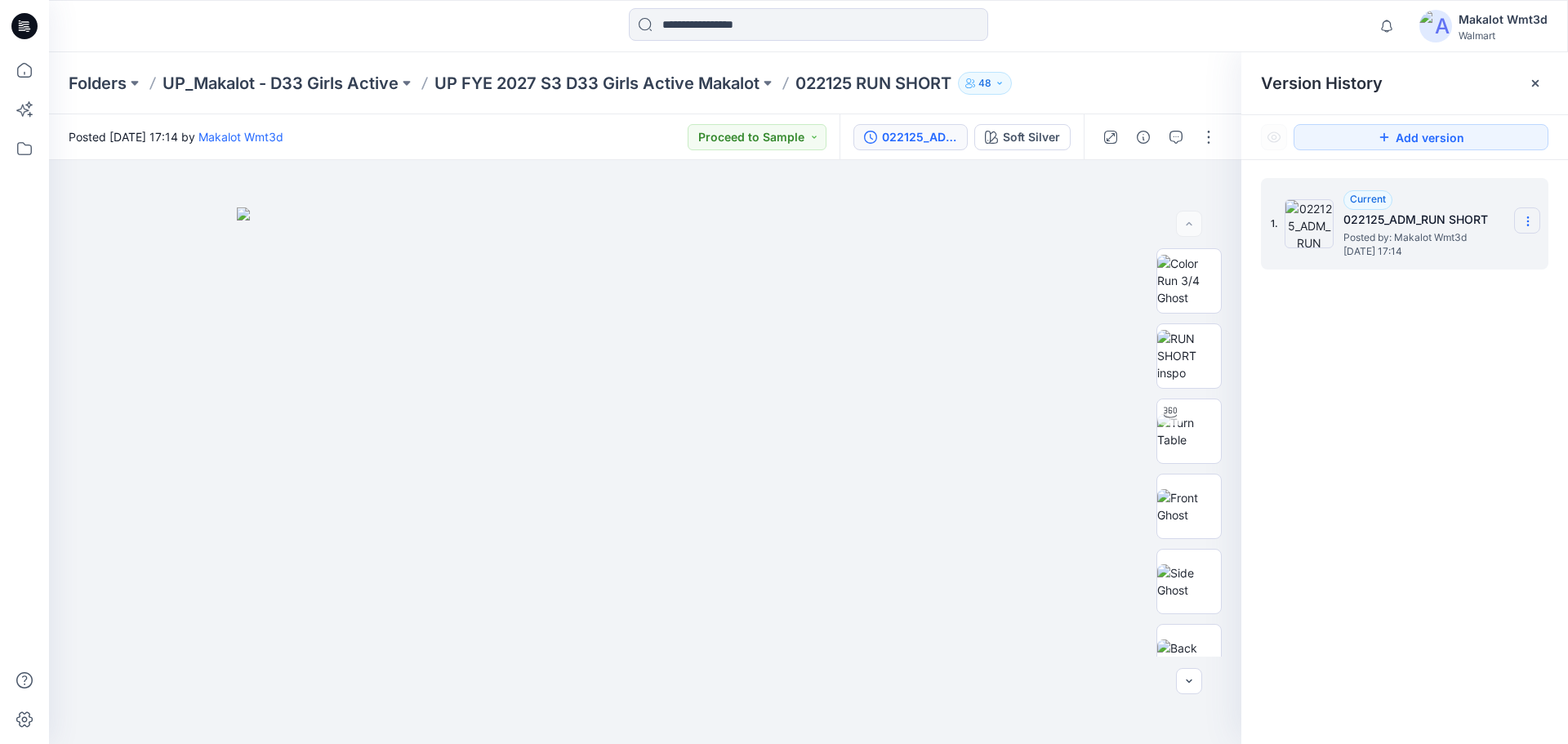
click at [1526, 217] on icon at bounding box center [1528, 222] width 13 height 13
click at [1430, 409] on div "1. Current 022125_ADM_RUN SHORT Posted by: Makalot Wmt3d Tuesday, August 19, 20…" at bounding box center [1405, 463] width 327 height 607
click at [34, 32] on icon at bounding box center [24, 26] width 26 height 26
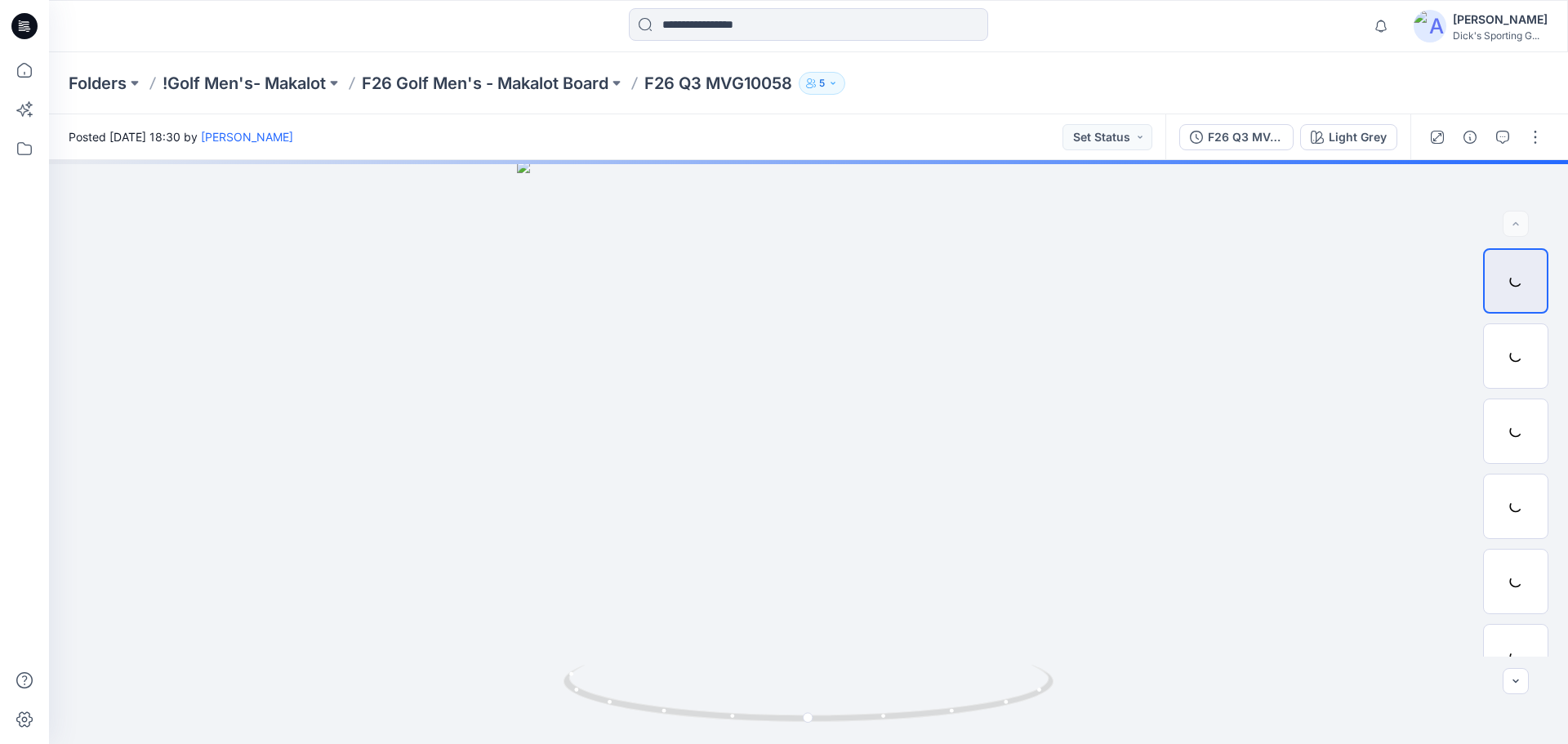
click at [25, 28] on icon at bounding box center [24, 26] width 26 height 26
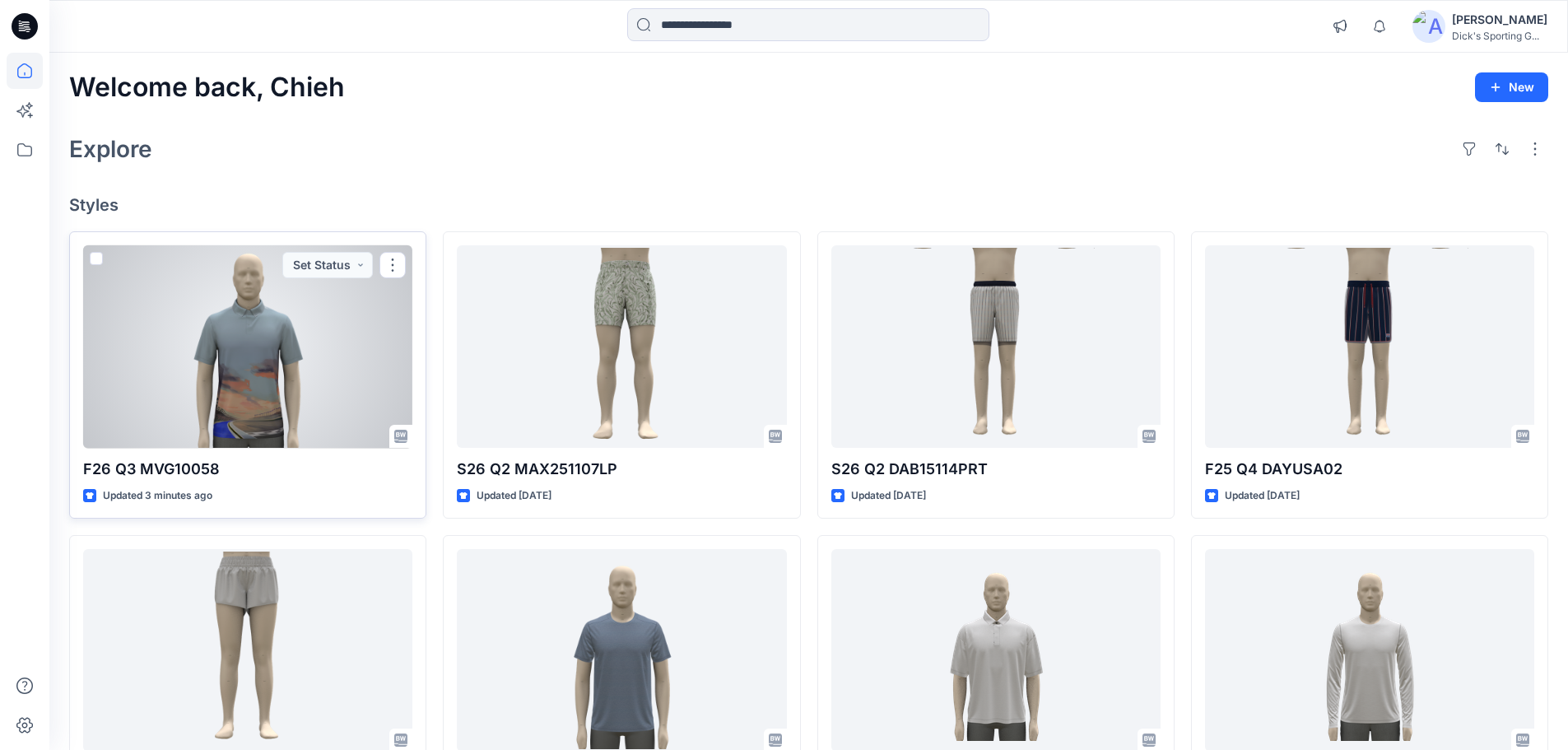
click at [291, 336] on div at bounding box center [248, 347] width 330 height 203
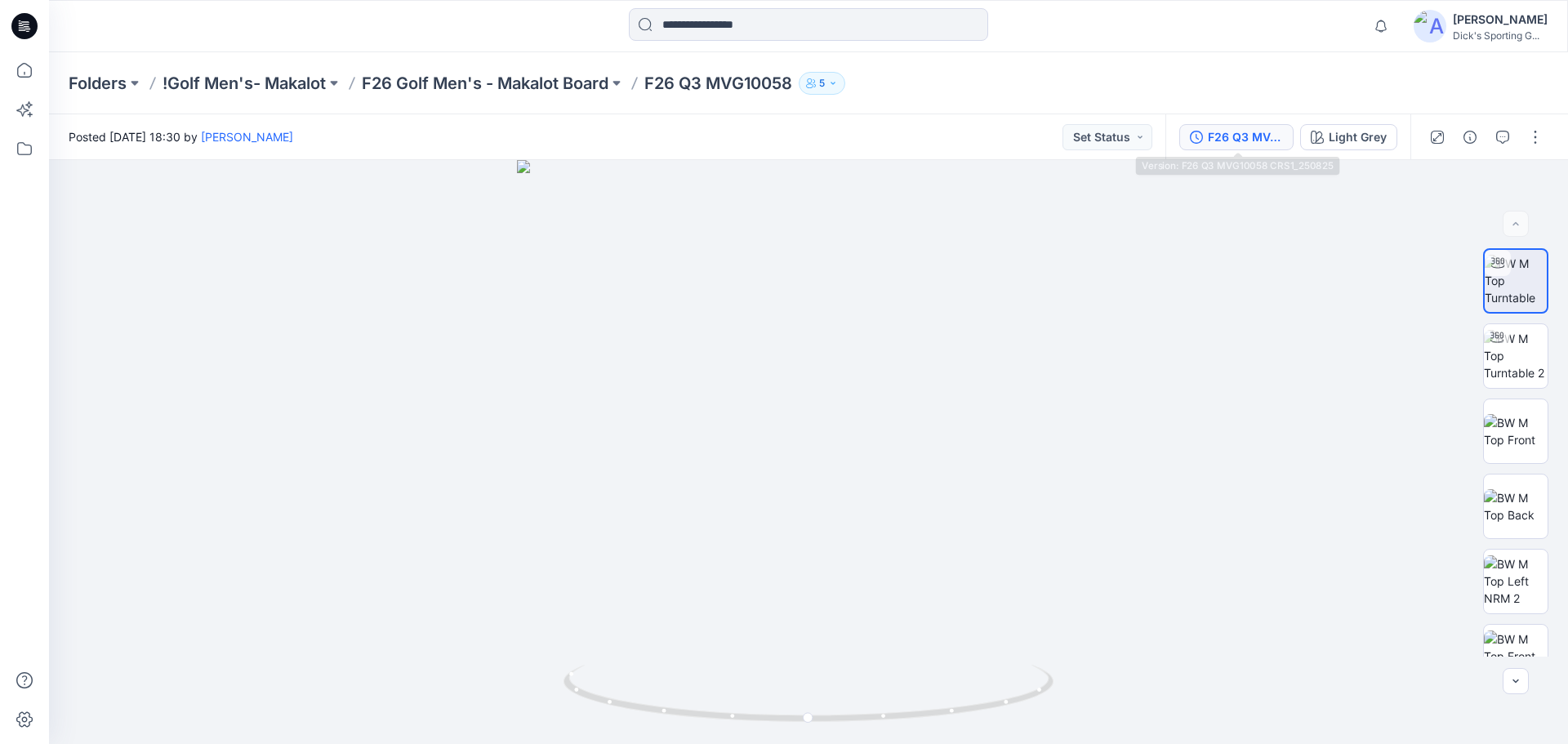
click at [1281, 142] on div "F26 Q3 MVG10058 CRS1_250825" at bounding box center [1245, 137] width 76 height 18
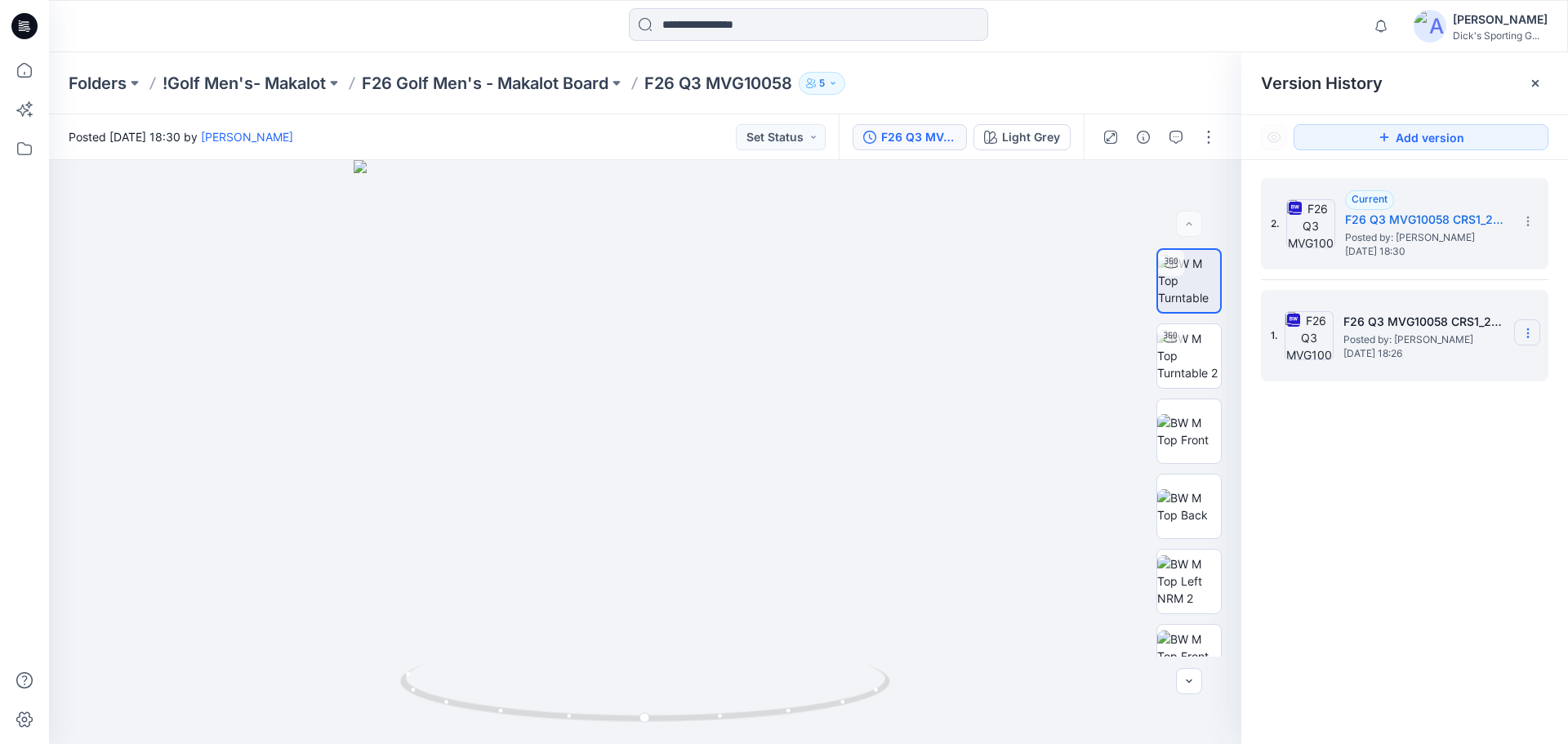
click at [1530, 331] on icon at bounding box center [1528, 334] width 13 height 13
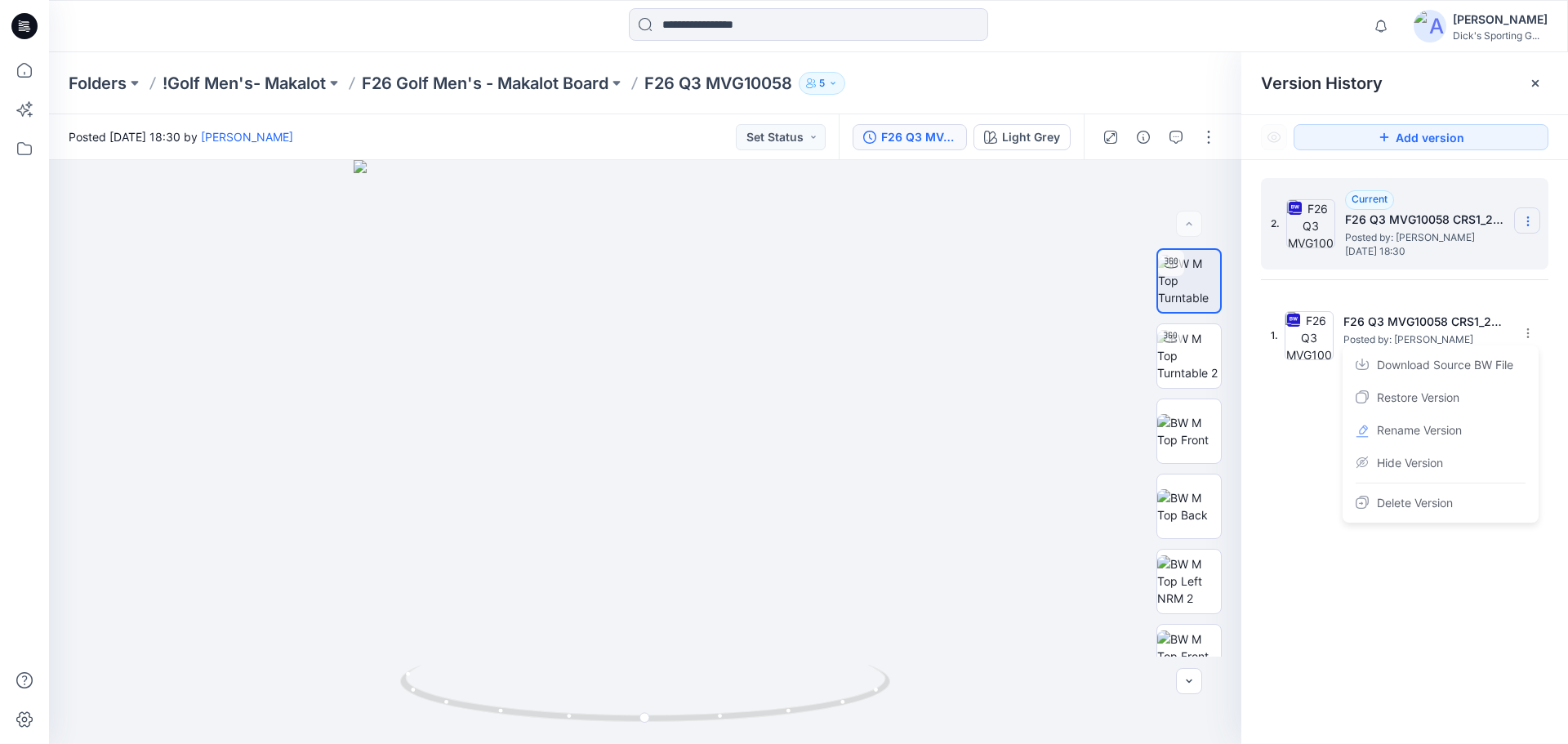
click at [1527, 222] on icon at bounding box center [1527, 221] width 1 height 1
click at [1427, 490] on div "2. Current F26 Q3 MVG10058 CRS1_250825 Posted by: Chieh Hung Tuesday, August 26…" at bounding box center [1405, 463] width 327 height 607
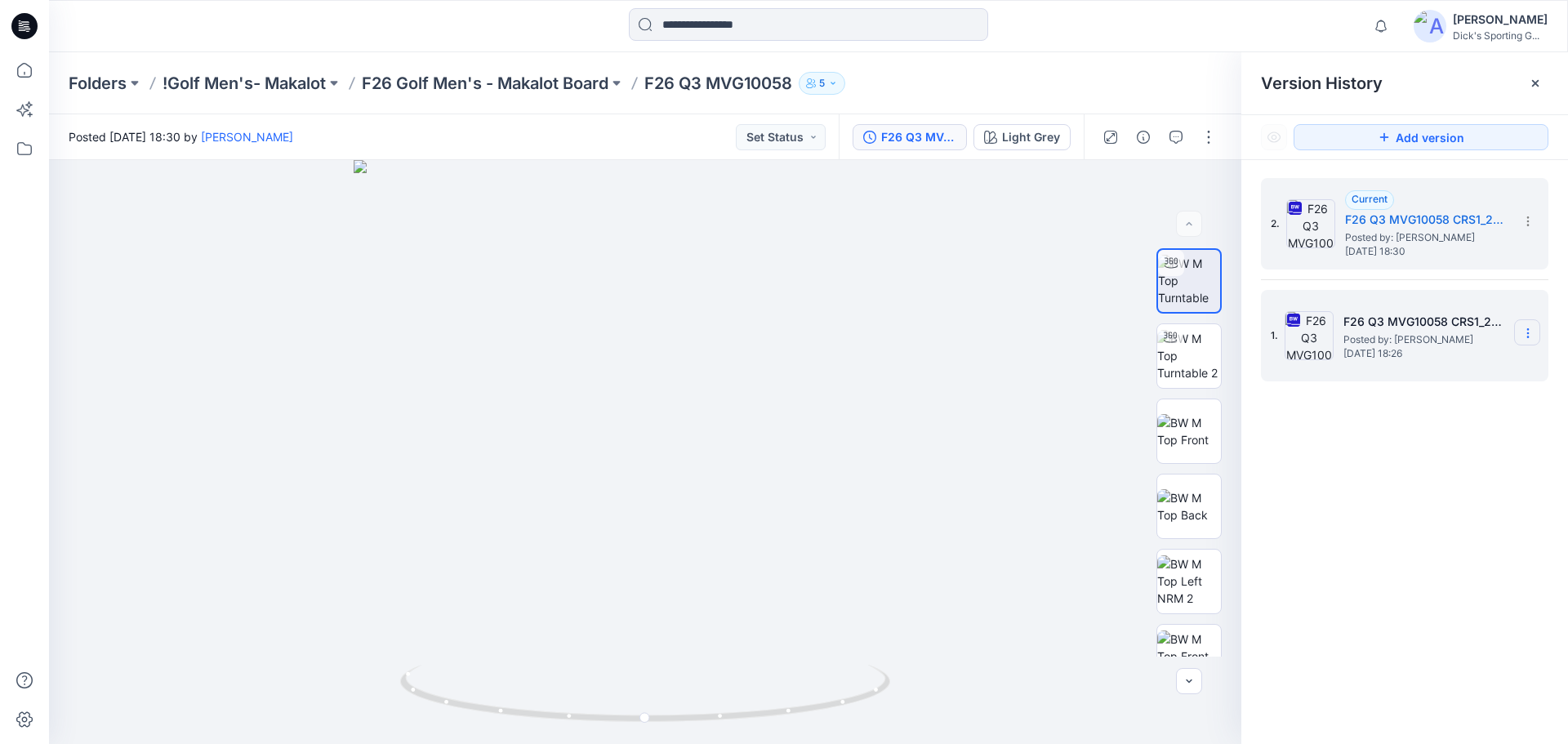
click at [1528, 336] on icon at bounding box center [1528, 334] width 13 height 13
click at [1449, 497] on span "Delete Version" at bounding box center [1414, 503] width 76 height 19
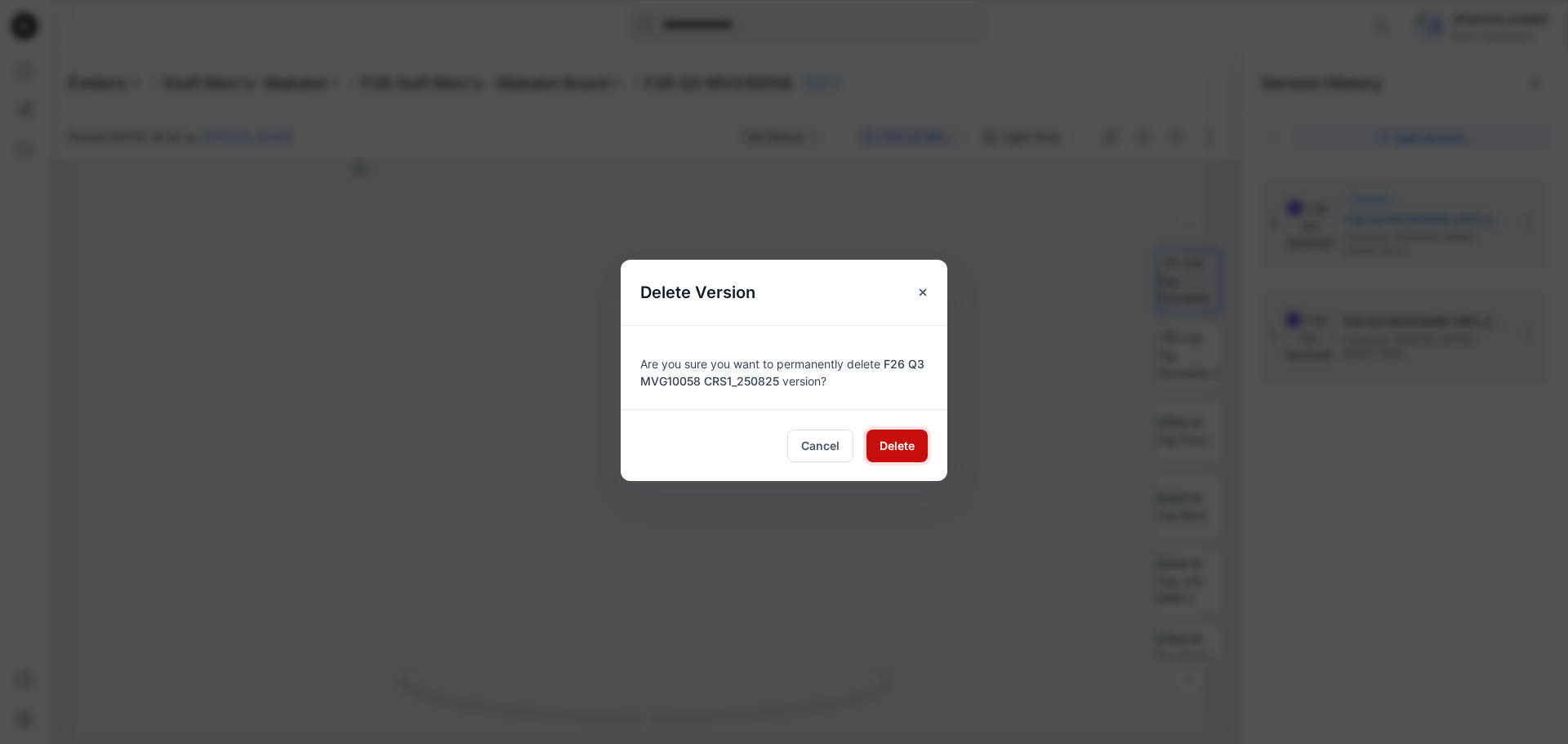
click at [892, 453] on span "Delete" at bounding box center [897, 446] width 35 height 17
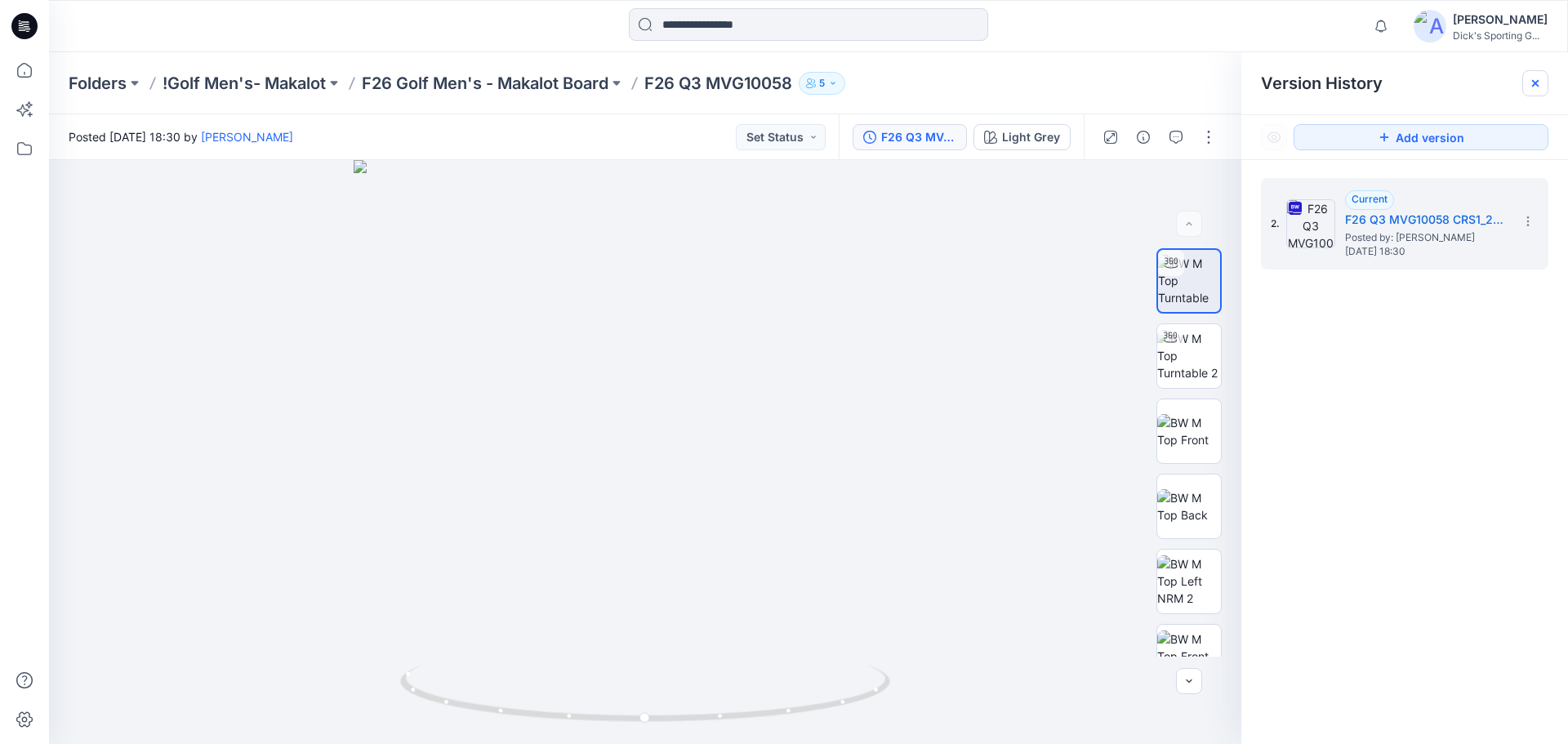
click at [1534, 78] on icon at bounding box center [1535, 83] width 13 height 13
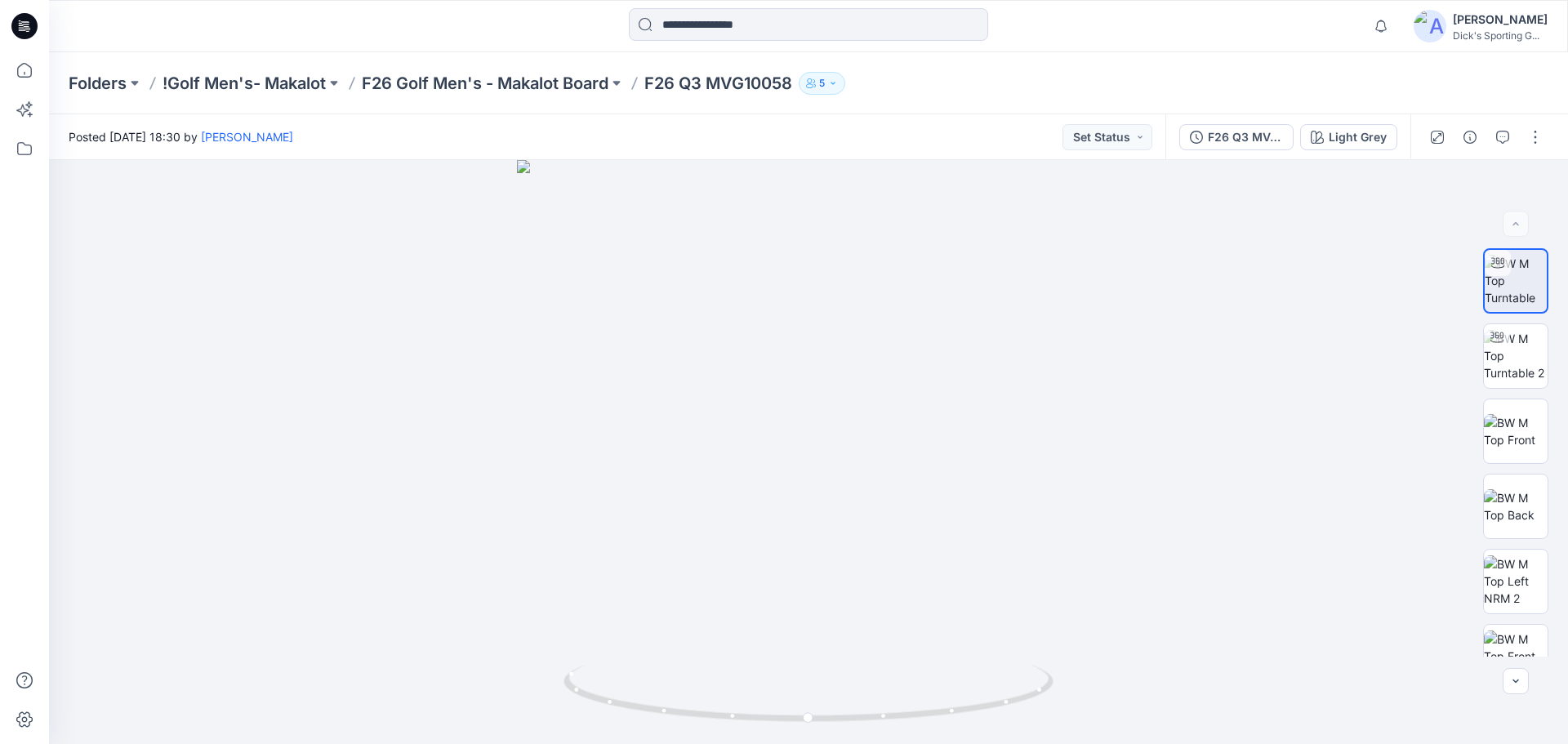
click at [1319, 78] on div "Folders !Golf Men's- Makalot F26 Golf Men's - Makalot Board F26 Q3 MVG10058 5" at bounding box center [745, 83] width 1352 height 23
click at [1539, 139] on button "button" at bounding box center [1535, 137] width 26 height 26
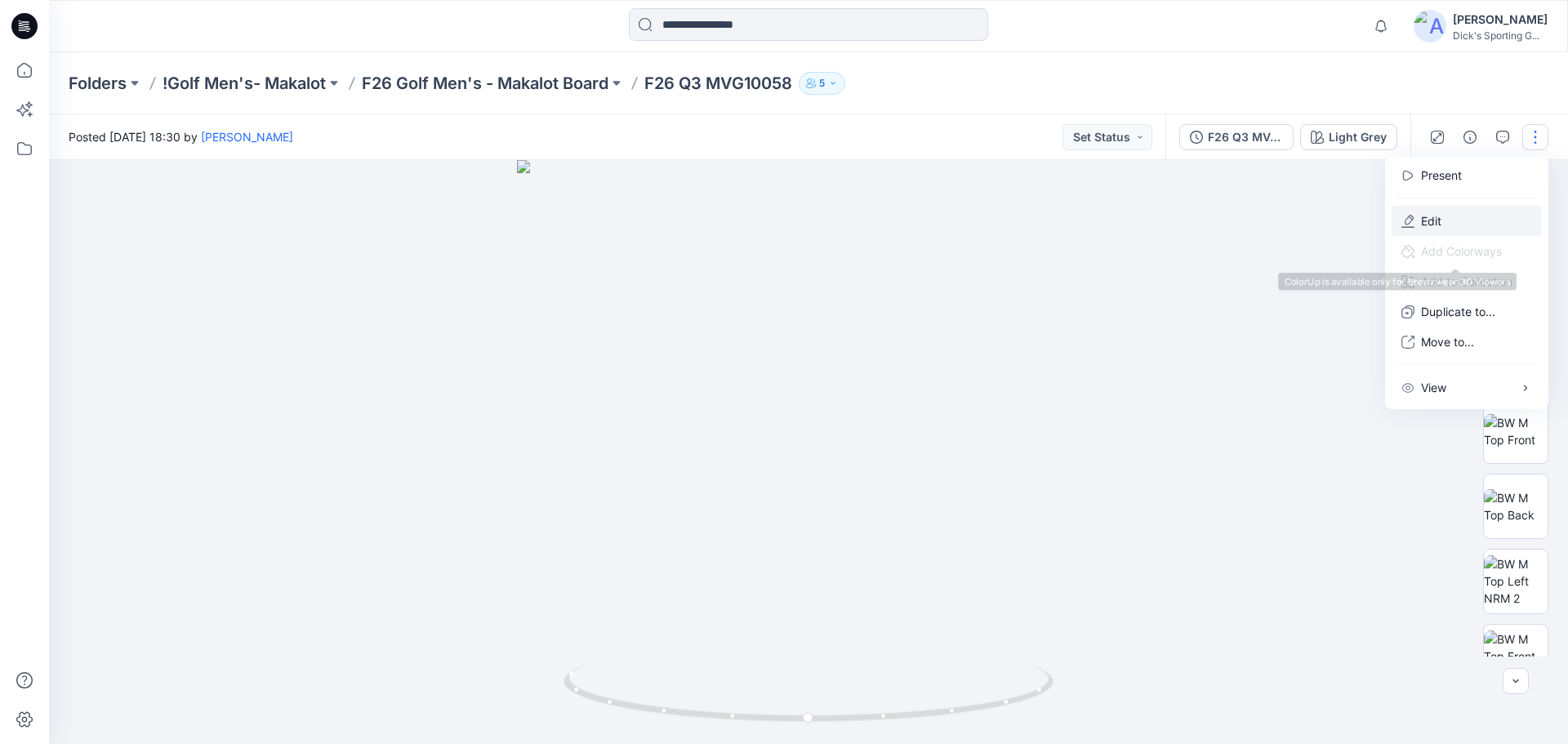
click at [1456, 217] on button "Edit" at bounding box center [1466, 221] width 150 height 31
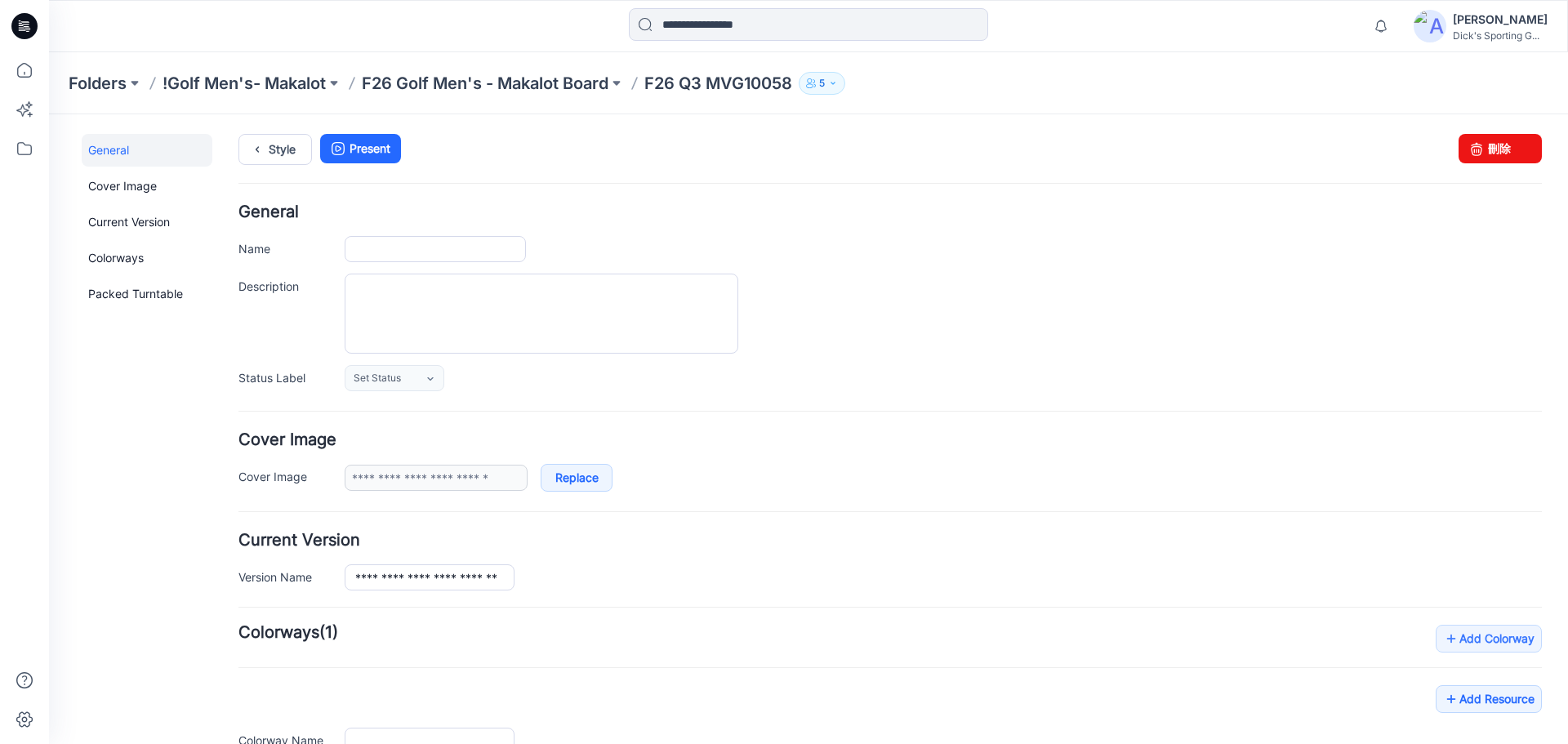
type input "**********"
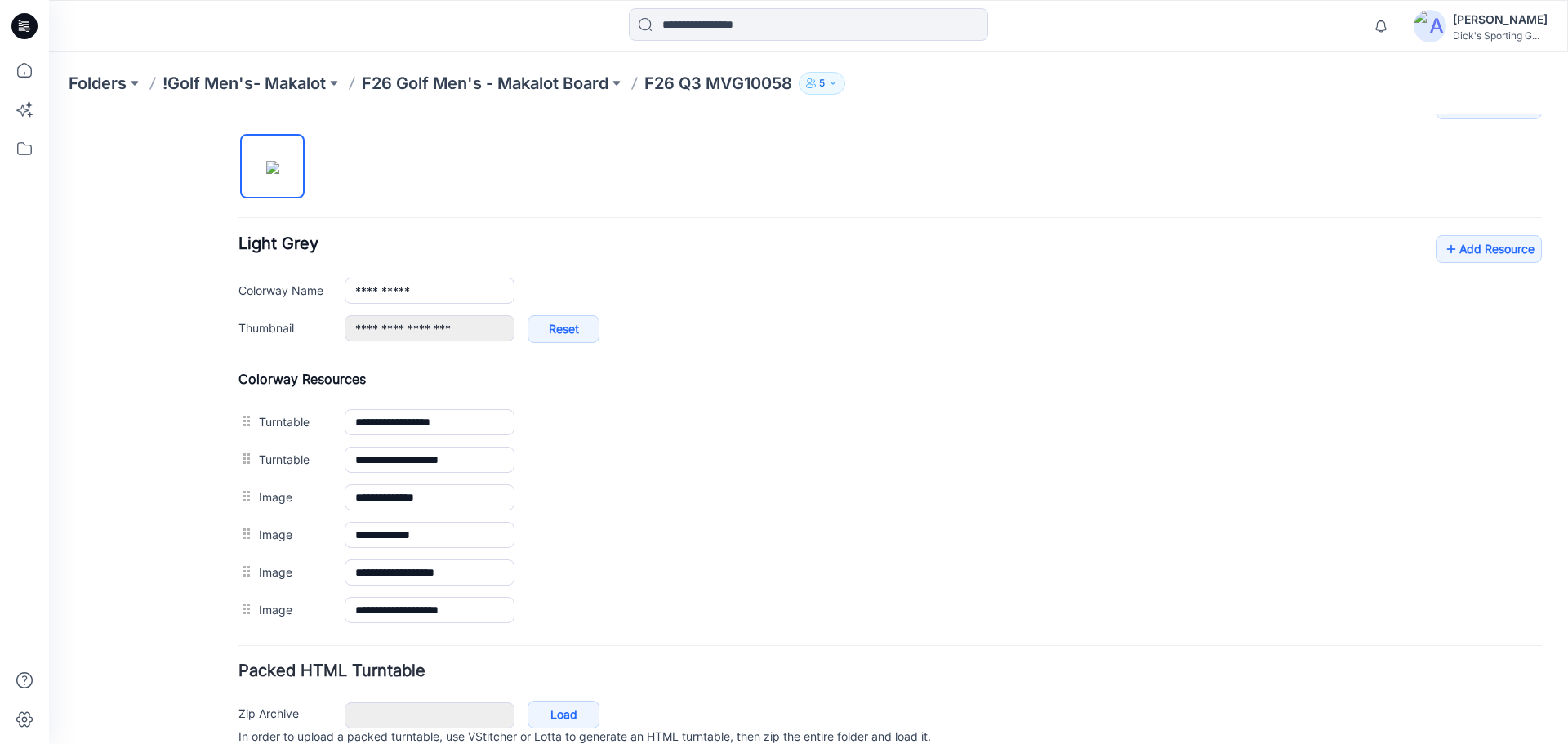
scroll to position [545, 0]
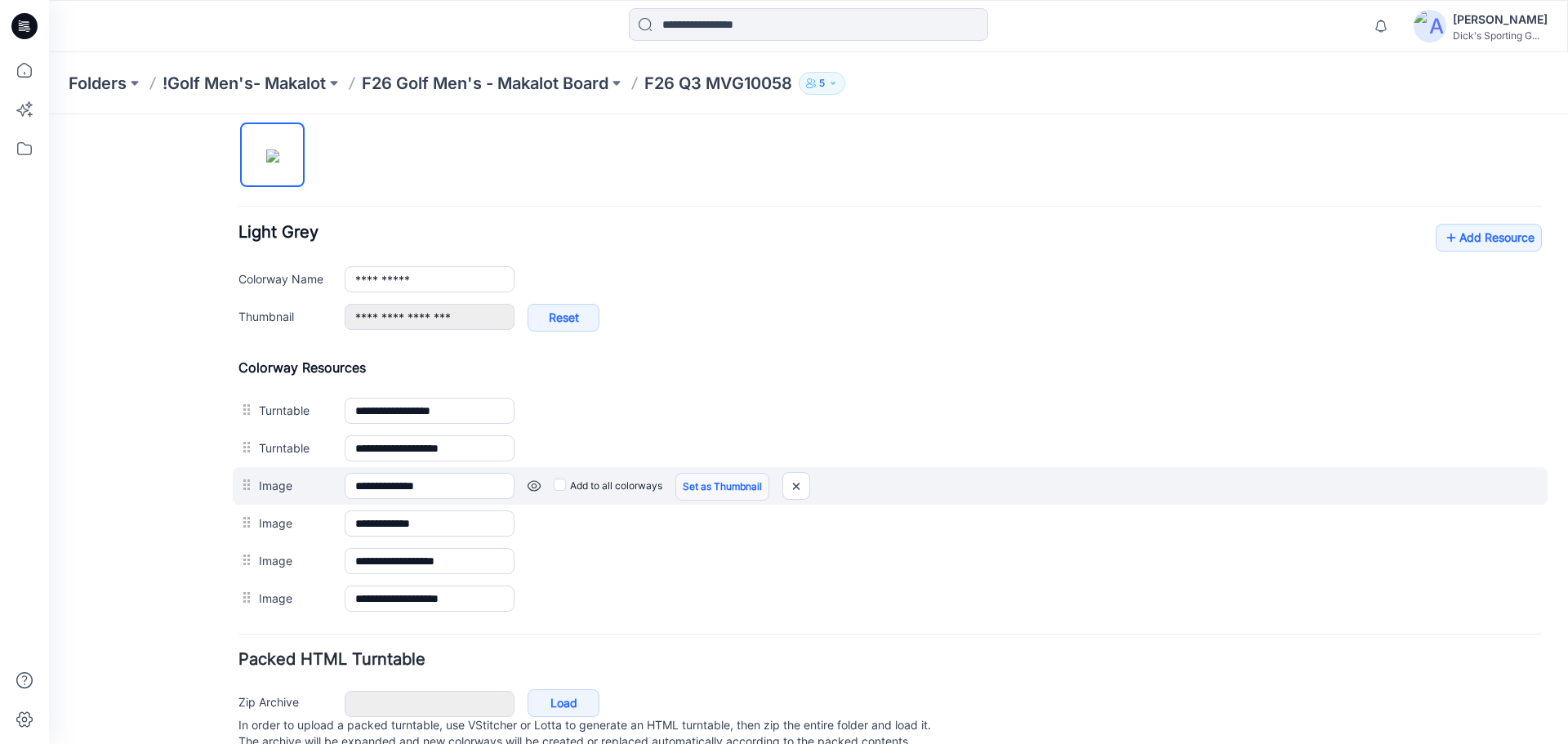
click at [49, 115] on link "Set as Thumbnail" at bounding box center [49, 115] width 0 height 0
type input "**********"
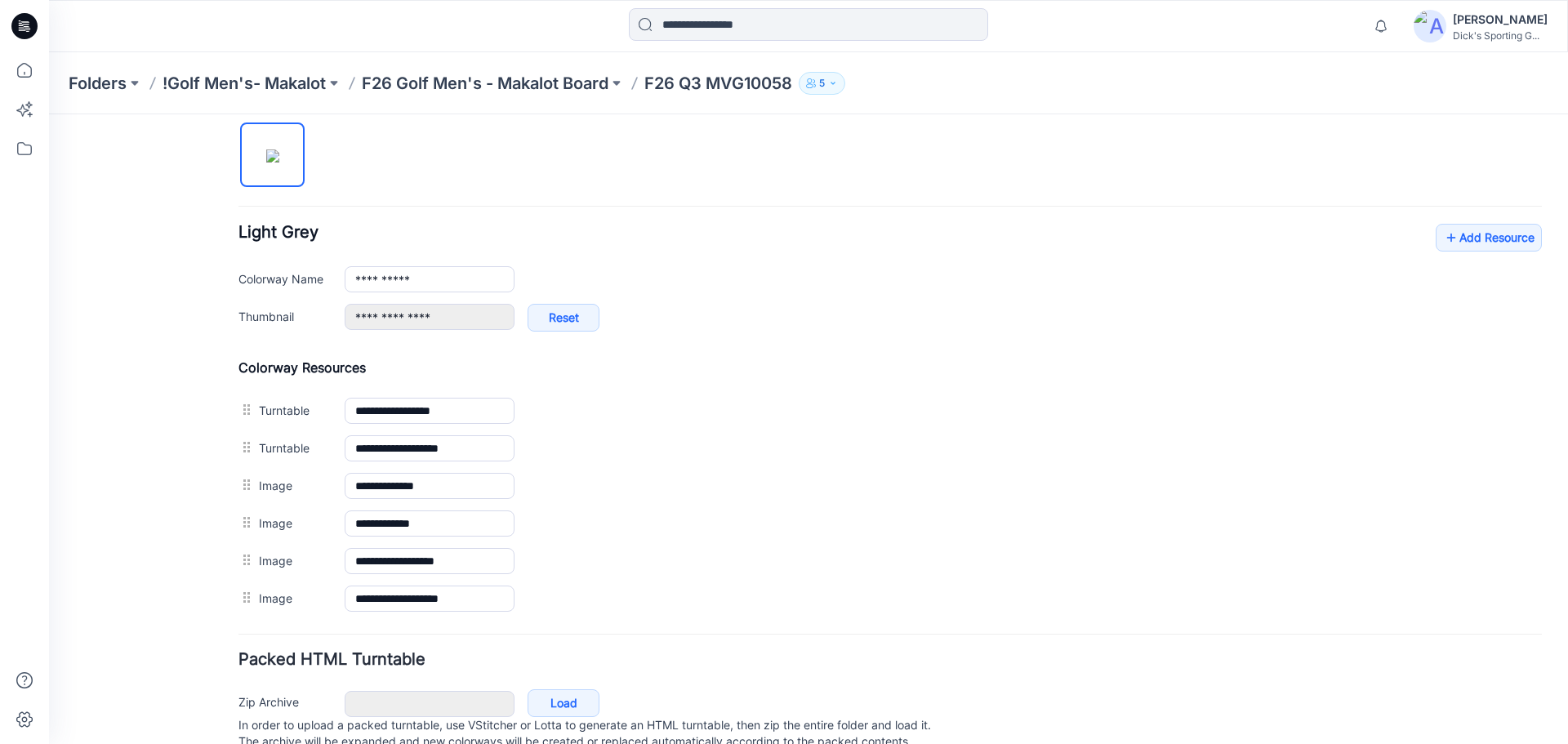
scroll to position [0, 0]
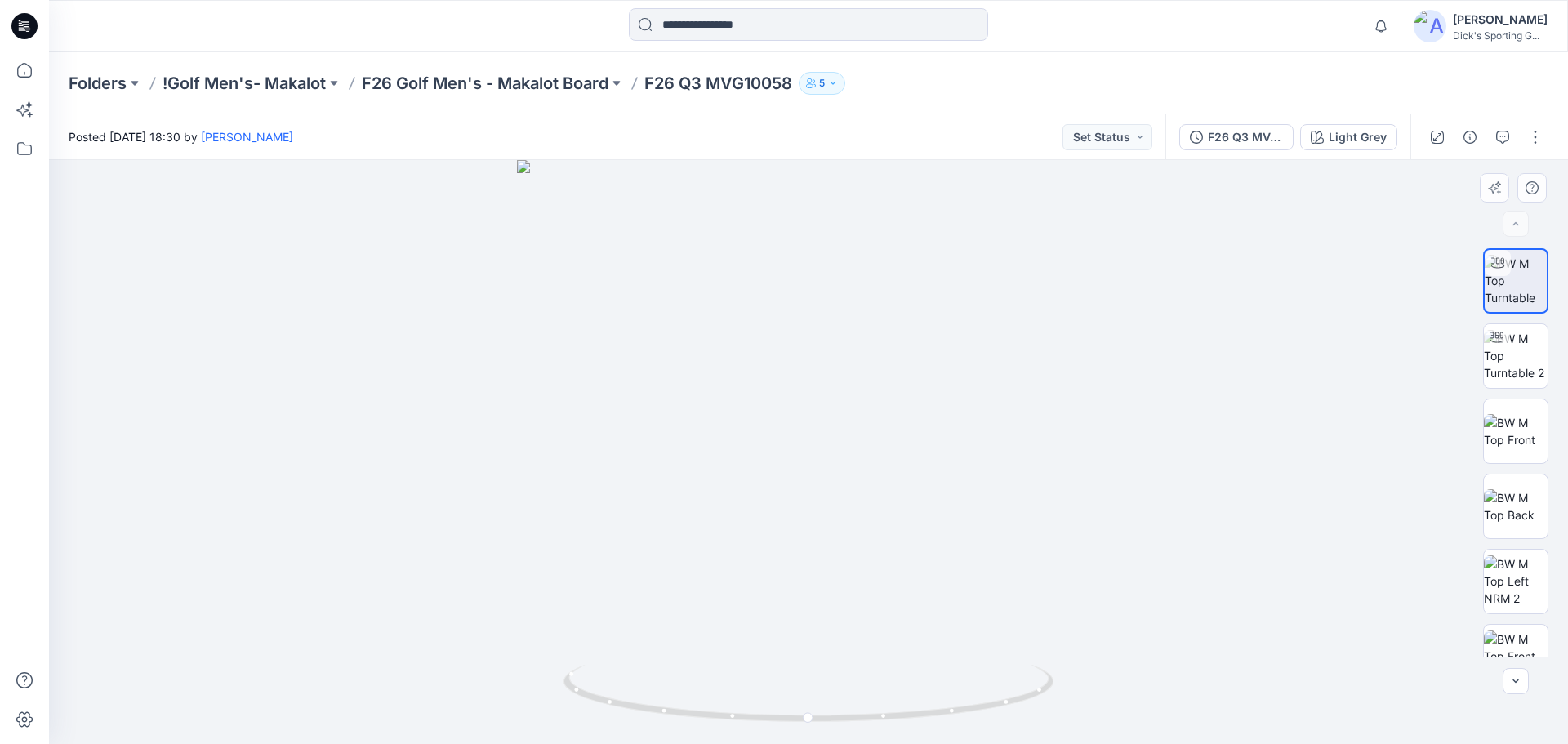
click at [806, 160] on div at bounding box center [808, 451] width 1518 height 584
click at [25, 27] on icon at bounding box center [24, 26] width 26 height 53
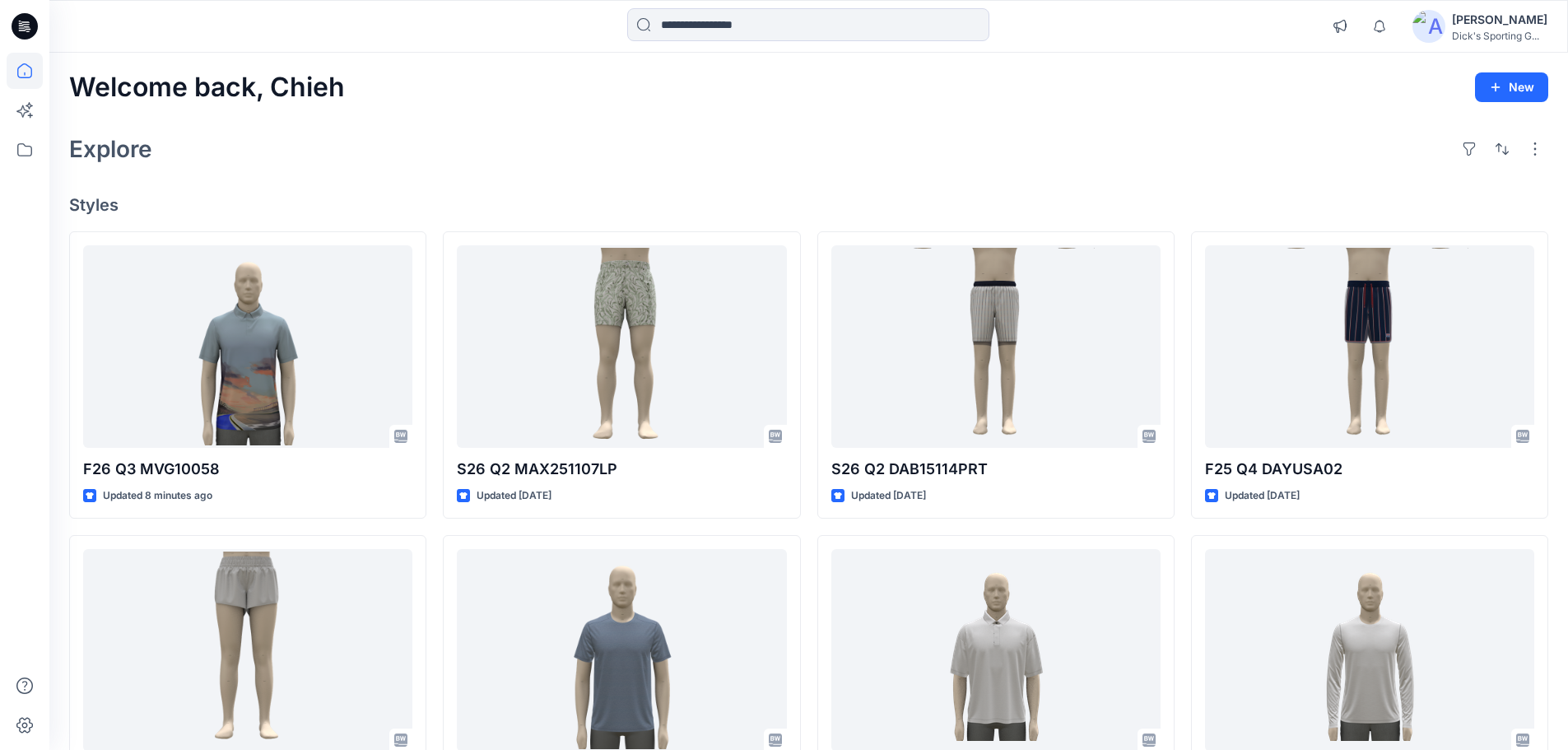
click at [687, 104] on div "Welcome back, Chieh New Explore Styles F26 Q3 MVG10058 Updated 8 minutes ago S2…" at bounding box center [809, 629] width 1519 height 1153
